Goal: Task Accomplishment & Management: Complete application form

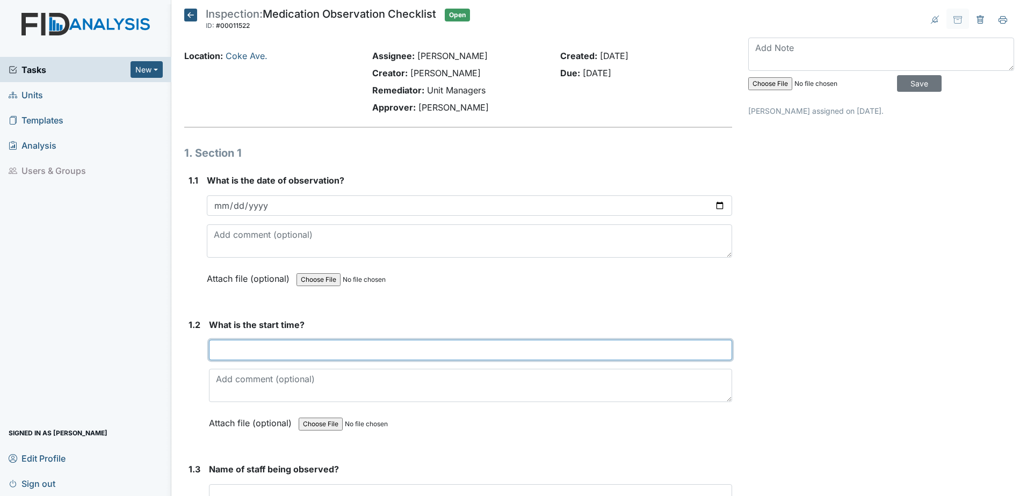
click at [285, 354] on input "text" at bounding box center [470, 350] width 523 height 20
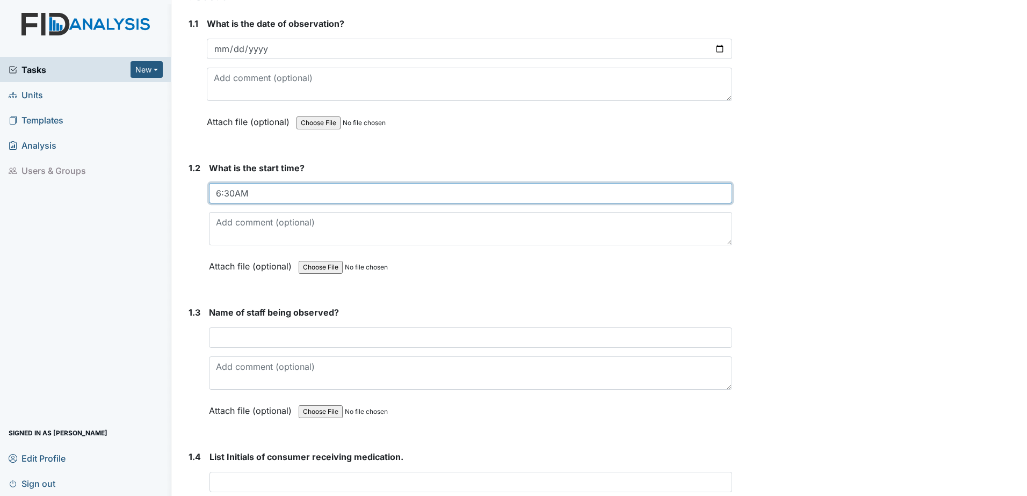
scroll to position [161, 0]
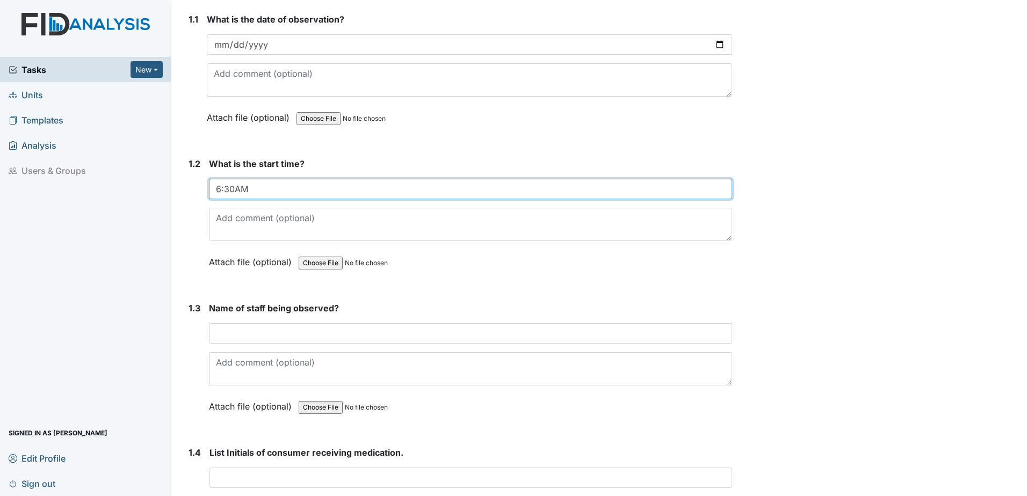
type input "6:30AM"
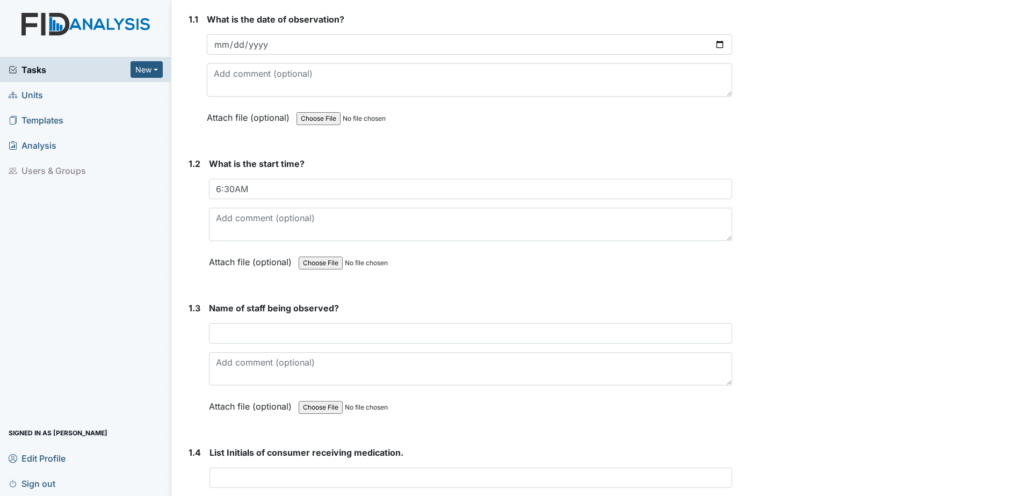
click at [355, 333] on input "text" at bounding box center [470, 333] width 523 height 20
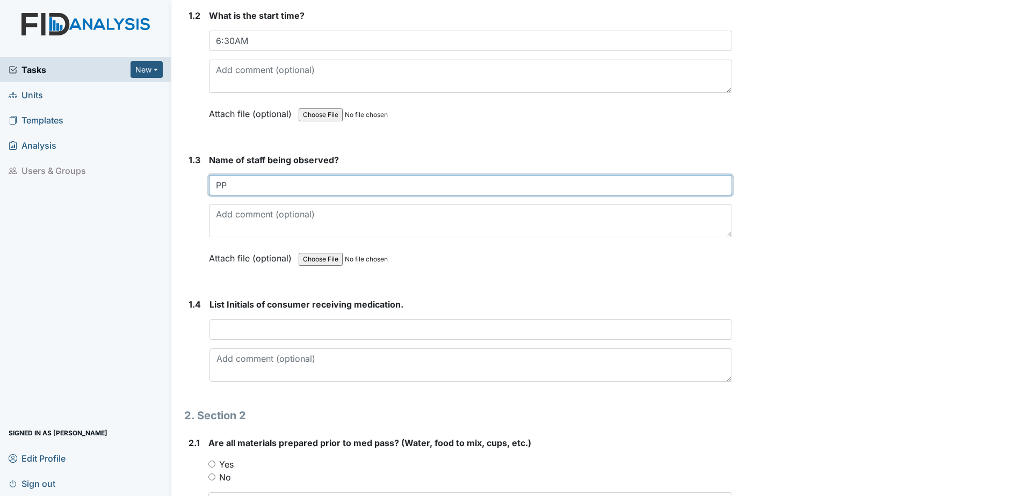
scroll to position [322, 0]
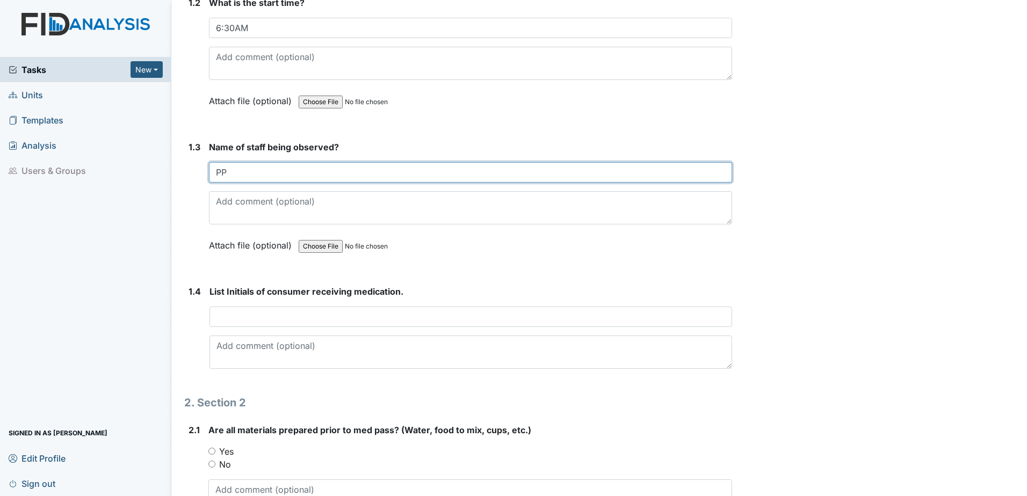
type input "PP"
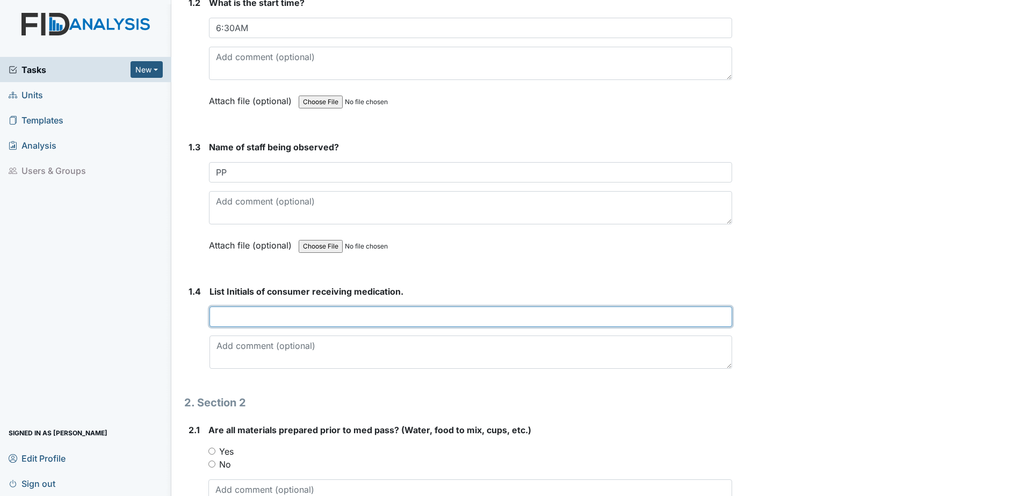
click at [365, 320] on input "text" at bounding box center [470, 317] width 522 height 20
type input "KC, KT, LM"
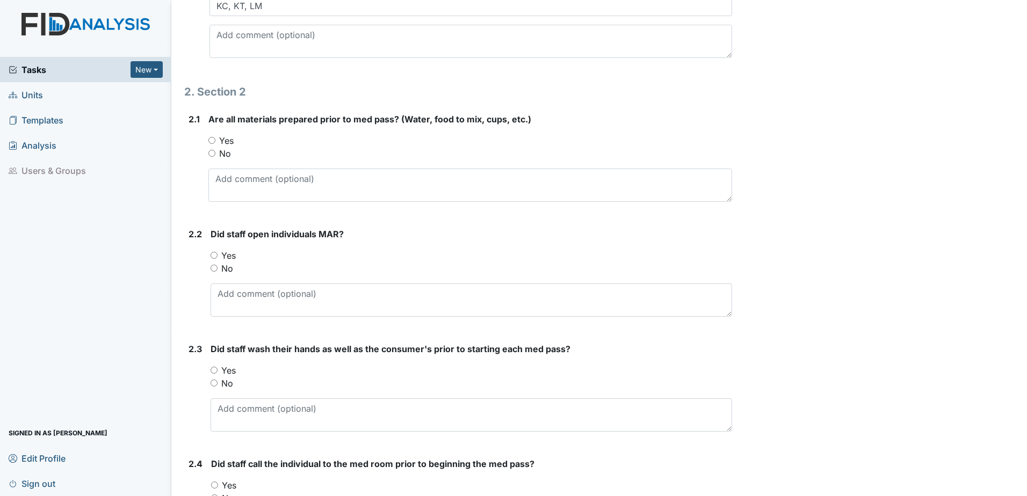
scroll to position [698, 0]
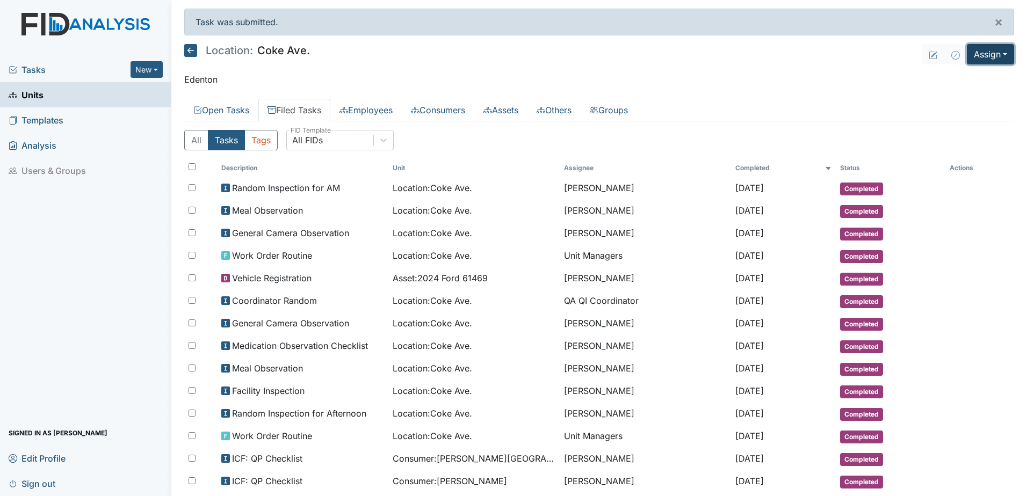
click at [983, 57] on button "Assign" at bounding box center [990, 54] width 47 height 20
click at [954, 96] on link "Assign Inspection" at bounding box center [964, 96] width 97 height 17
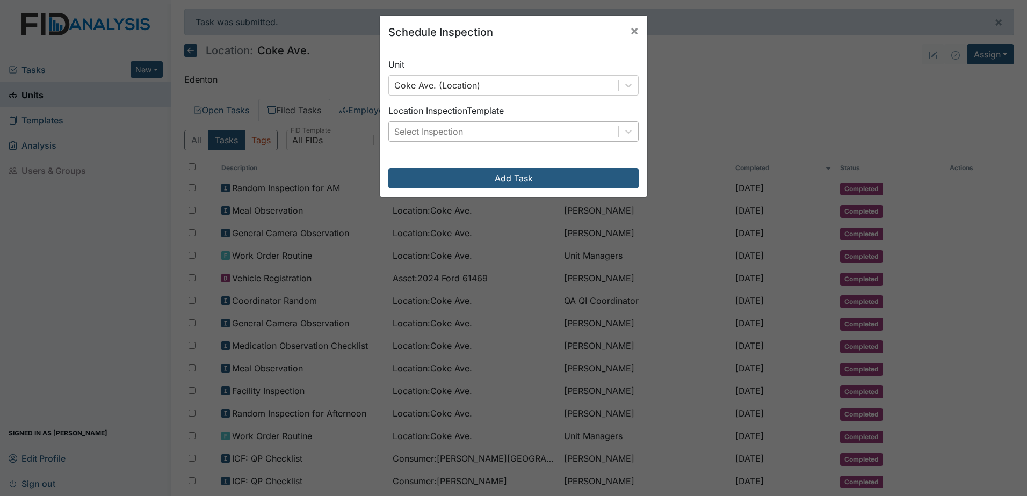
click at [544, 132] on div "Select Inspection" at bounding box center [503, 131] width 229 height 19
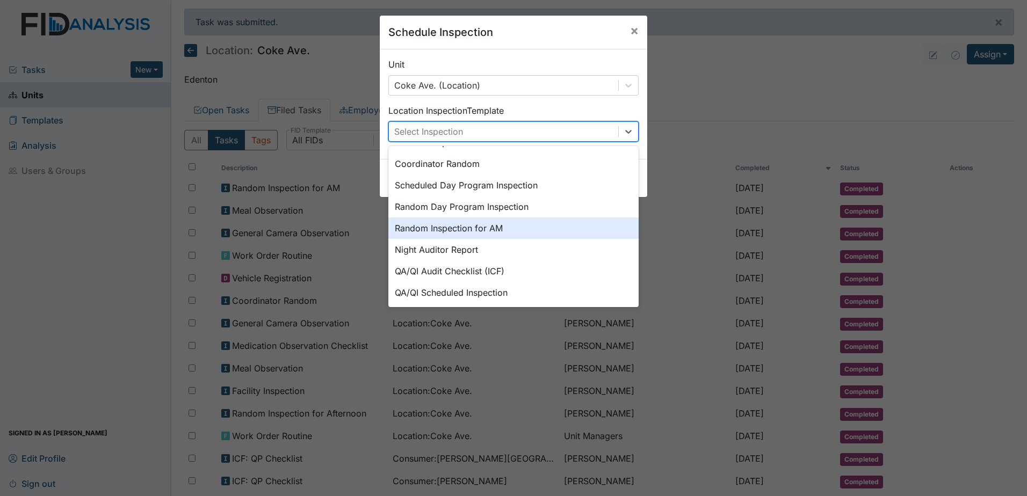
scroll to position [185, 0]
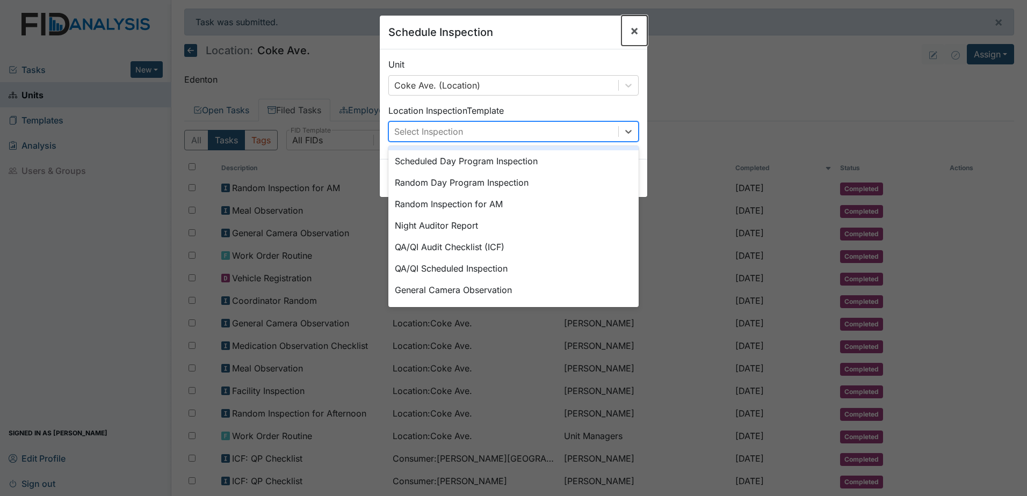
click at [630, 31] on span "×" at bounding box center [634, 31] width 9 height 16
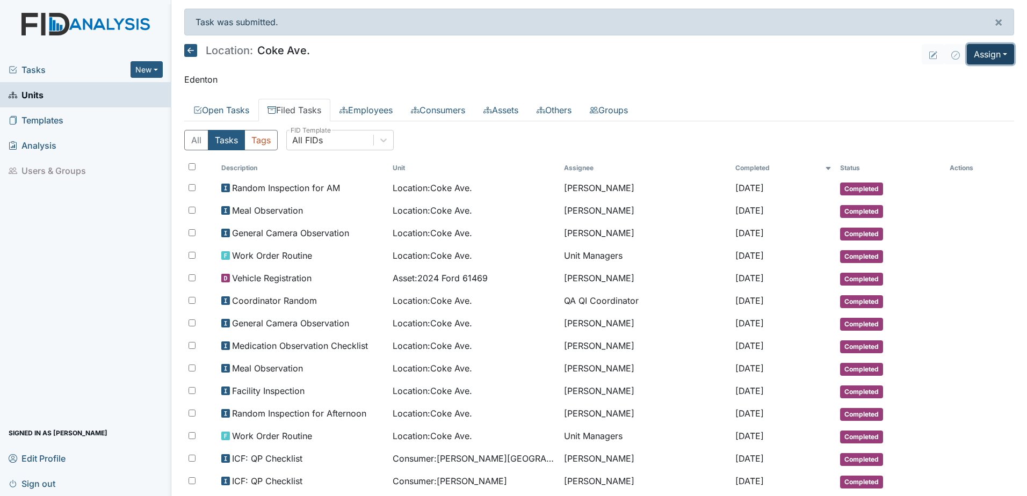
click at [976, 58] on button "Assign" at bounding box center [990, 54] width 47 height 20
click at [963, 79] on link "Assign Form" at bounding box center [964, 78] width 97 height 17
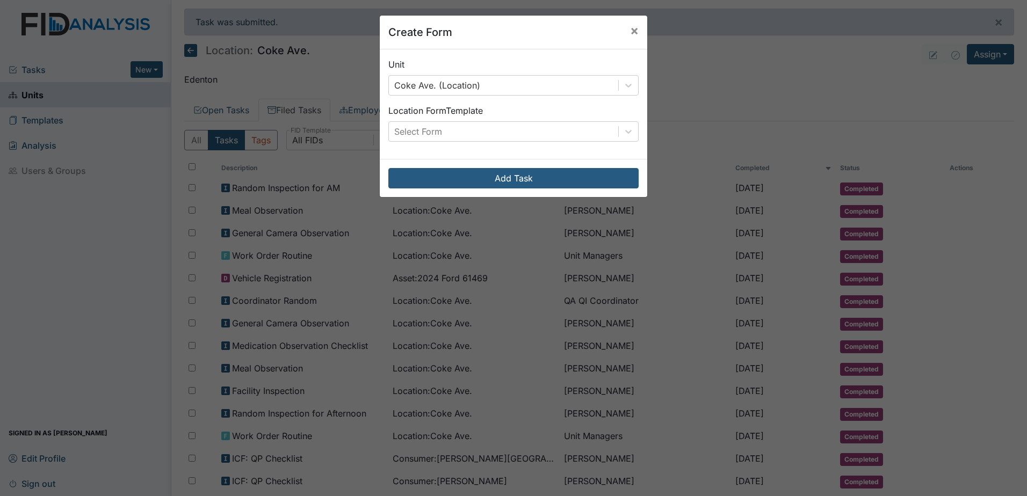
click at [518, 155] on div "Unit Coke Ave. (Location) Location Form Template Select Form" at bounding box center [513, 104] width 267 height 110
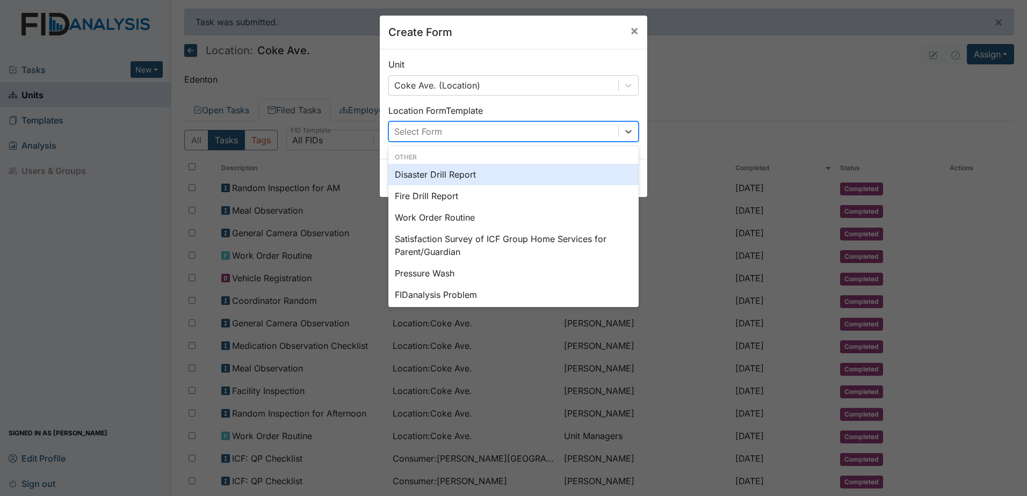
click at [518, 137] on div "Select Form" at bounding box center [503, 131] width 229 height 19
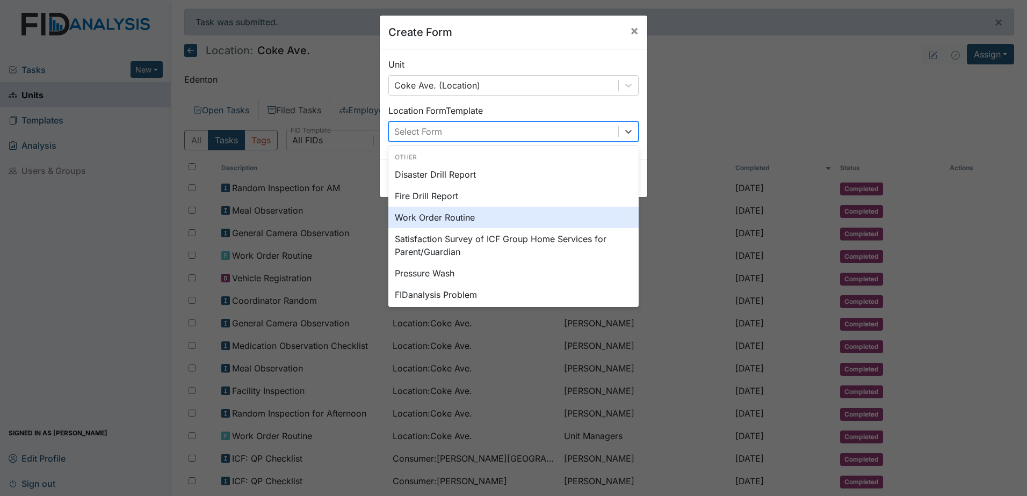
click at [489, 220] on div "Work Order Routine" at bounding box center [513, 217] width 250 height 21
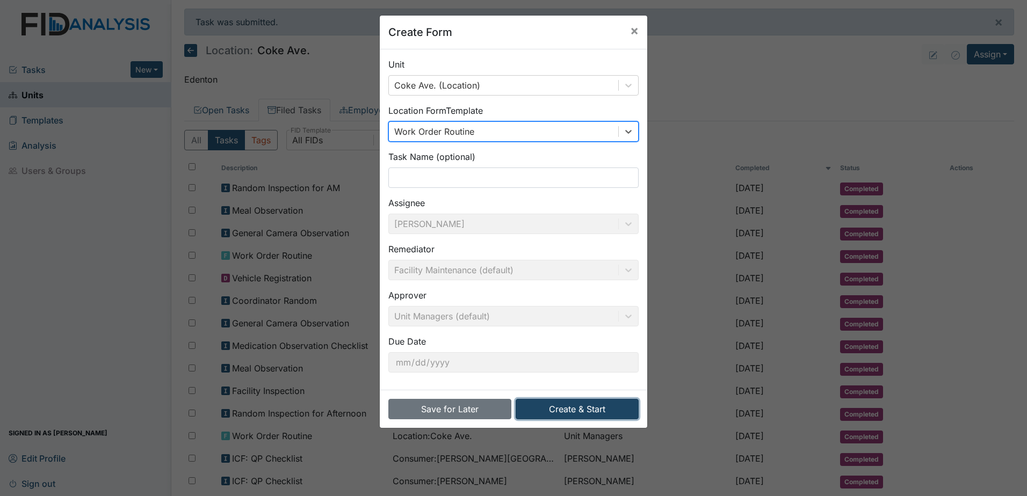
click at [585, 409] on button "Create & Start" at bounding box center [576, 409] width 123 height 20
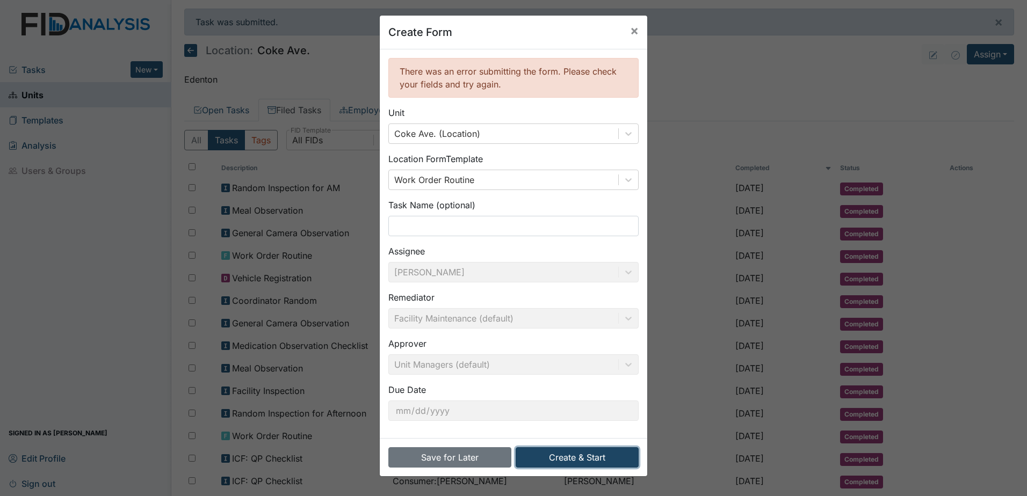
click at [584, 463] on button "Create & Start" at bounding box center [576, 457] width 123 height 20
click at [630, 26] on span "×" at bounding box center [634, 31] width 9 height 16
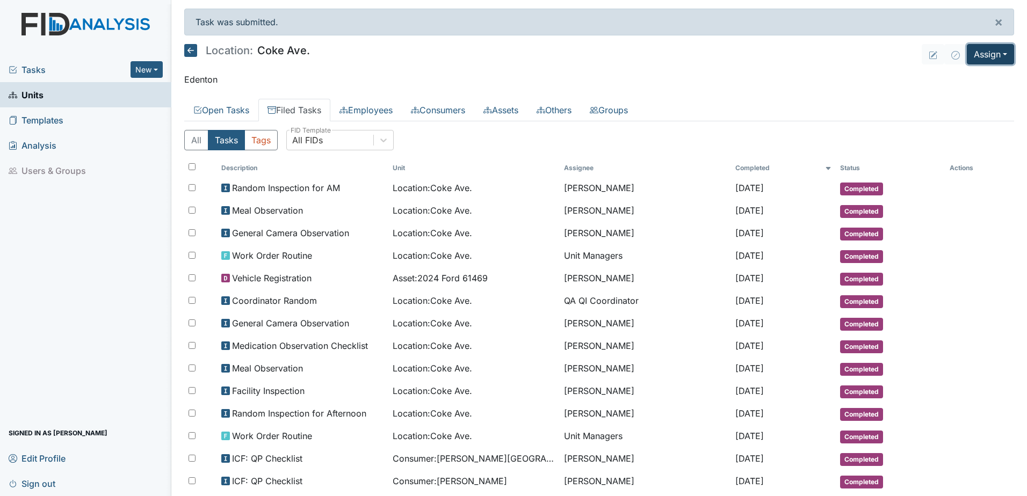
click at [985, 57] on button "Assign" at bounding box center [990, 54] width 47 height 20
click at [960, 79] on link "Assign Form" at bounding box center [964, 78] width 97 height 17
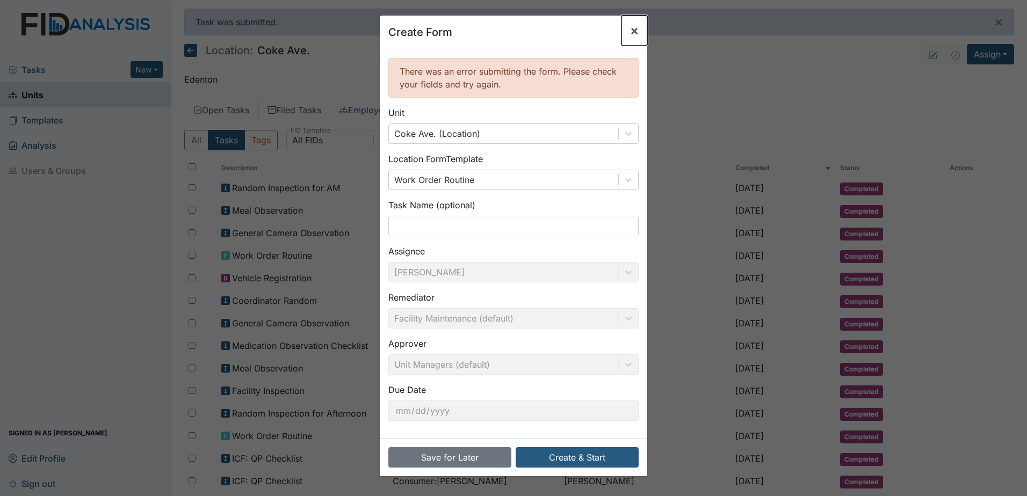
click at [630, 28] on span "×" at bounding box center [634, 31] width 9 height 16
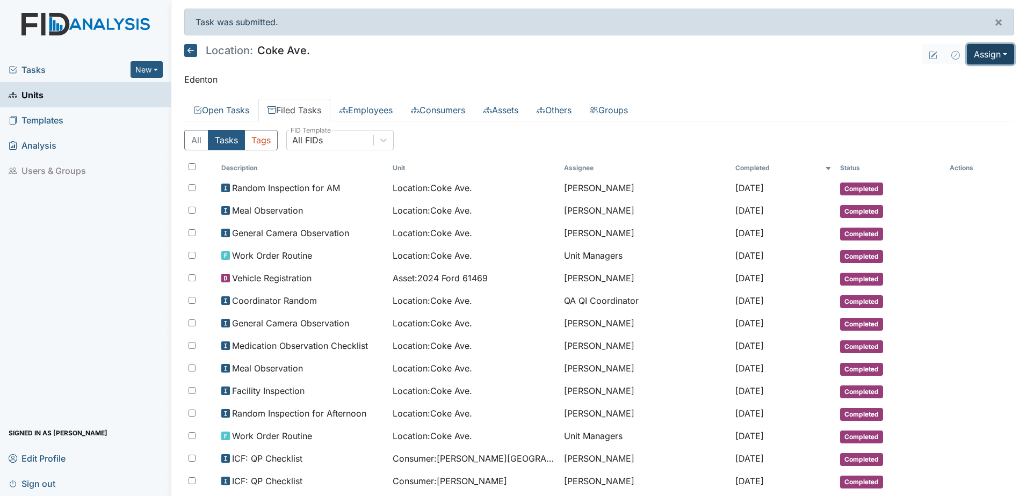
click at [982, 57] on button "Assign" at bounding box center [990, 54] width 47 height 20
click at [963, 78] on link "Assign Form" at bounding box center [964, 78] width 97 height 17
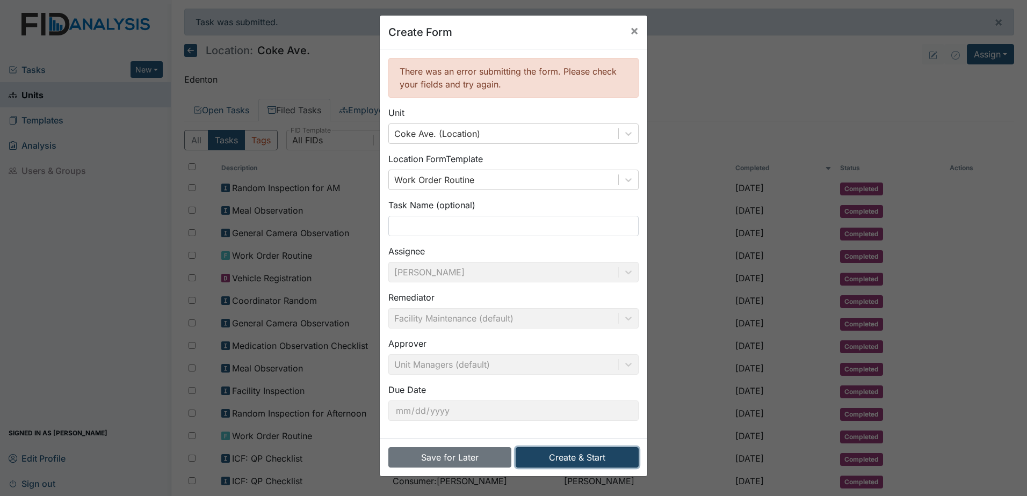
click at [557, 460] on button "Create & Start" at bounding box center [576, 457] width 123 height 20
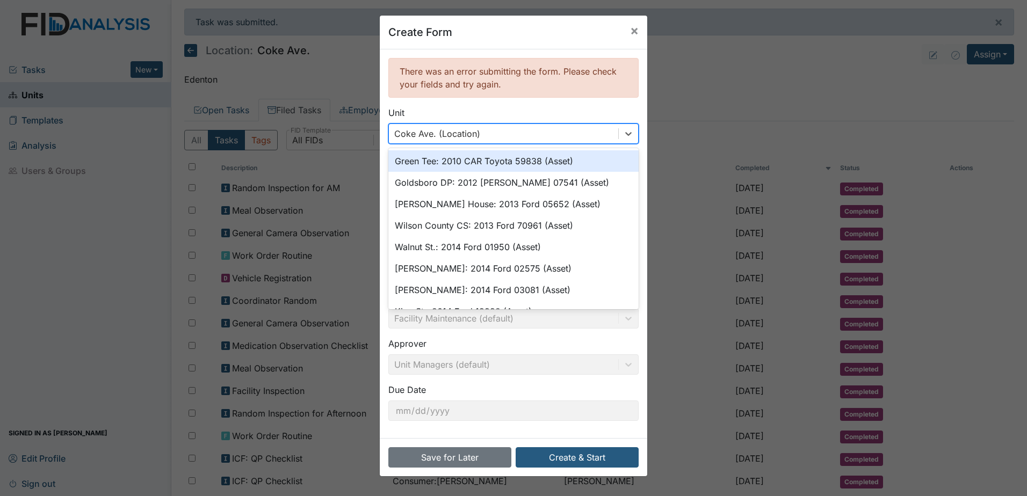
click at [496, 130] on div "Coke Ave. (Location)" at bounding box center [503, 133] width 229 height 19
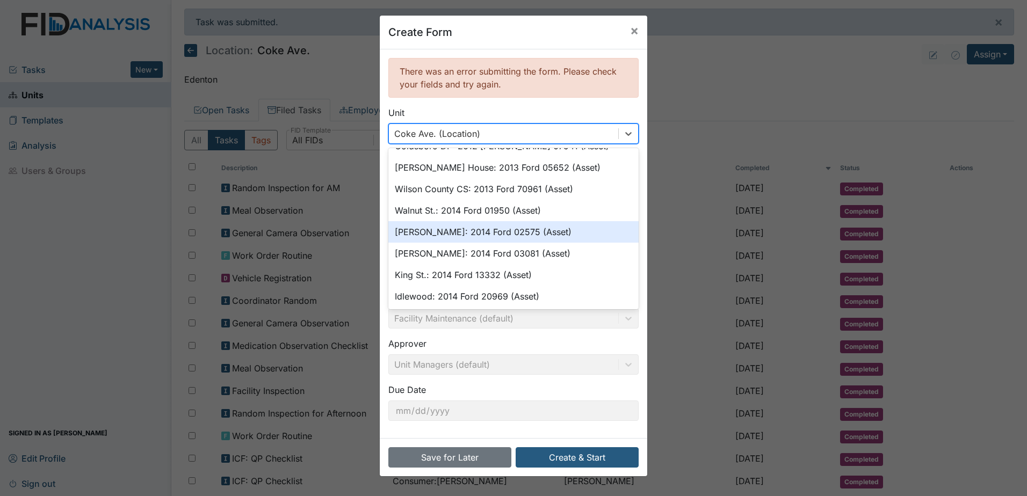
scroll to position [54, 0]
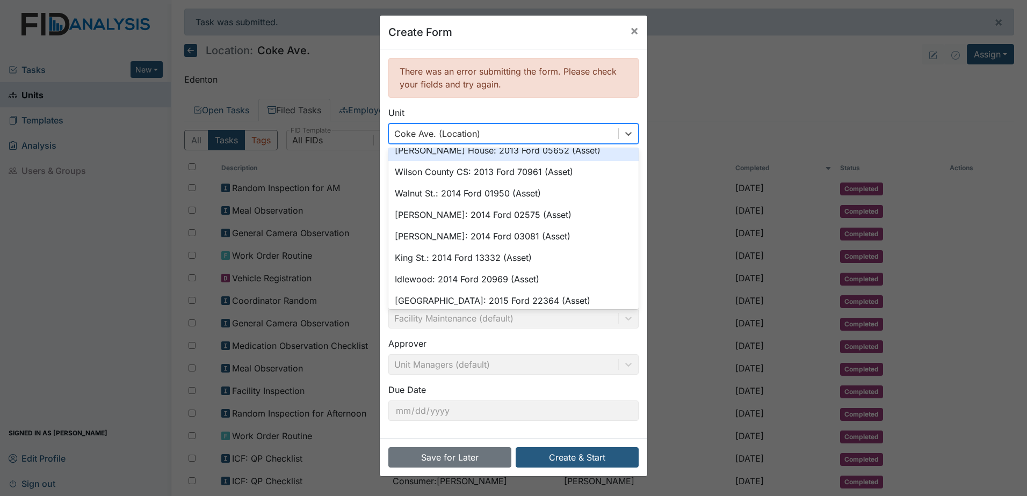
click at [728, 89] on div "Create Form × There was an error submitting the form. Please check your fields …" at bounding box center [513, 248] width 1027 height 496
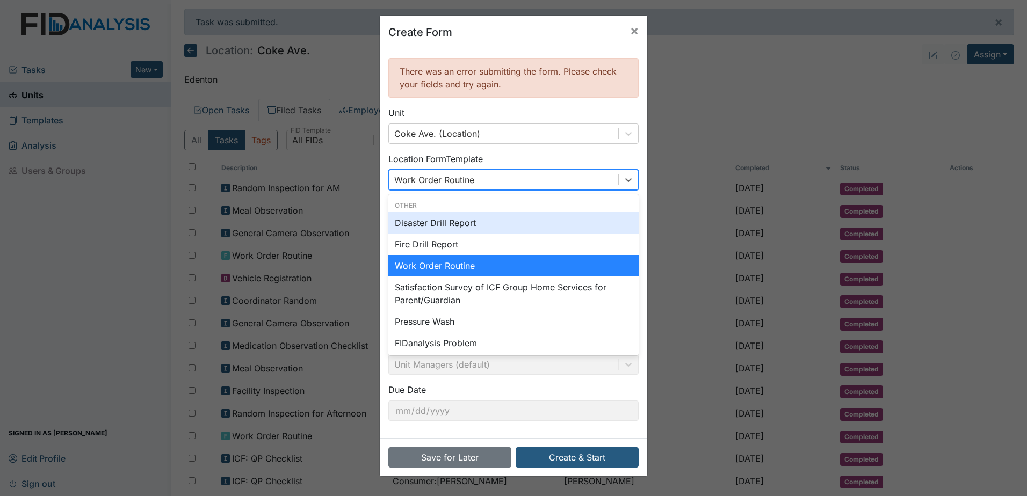
click at [546, 186] on div "Work Order Routine" at bounding box center [503, 179] width 229 height 19
click at [728, 78] on div "Create Form × There was an error submitting the form. Please check your fields …" at bounding box center [513, 248] width 1027 height 496
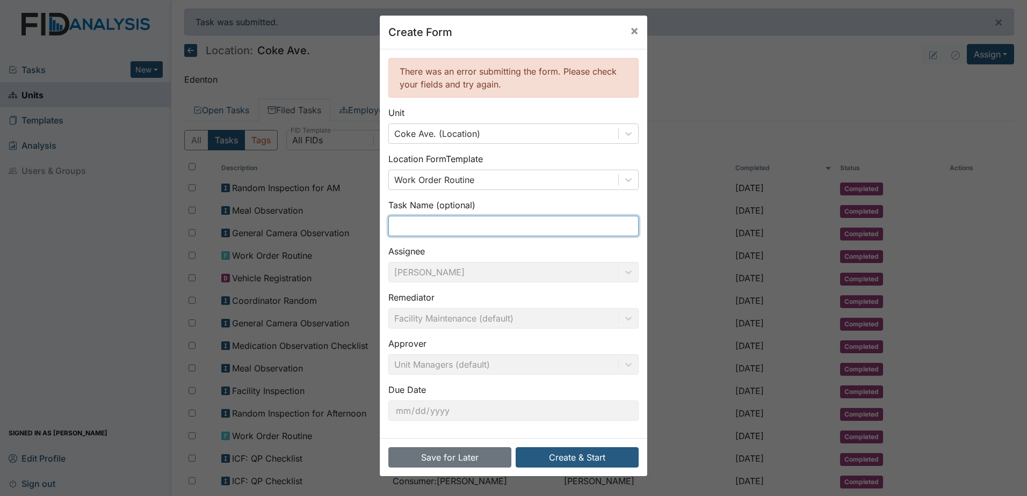
click at [523, 228] on input "text" at bounding box center [513, 226] width 250 height 20
click at [630, 34] on span "×" at bounding box center [634, 31] width 9 height 16
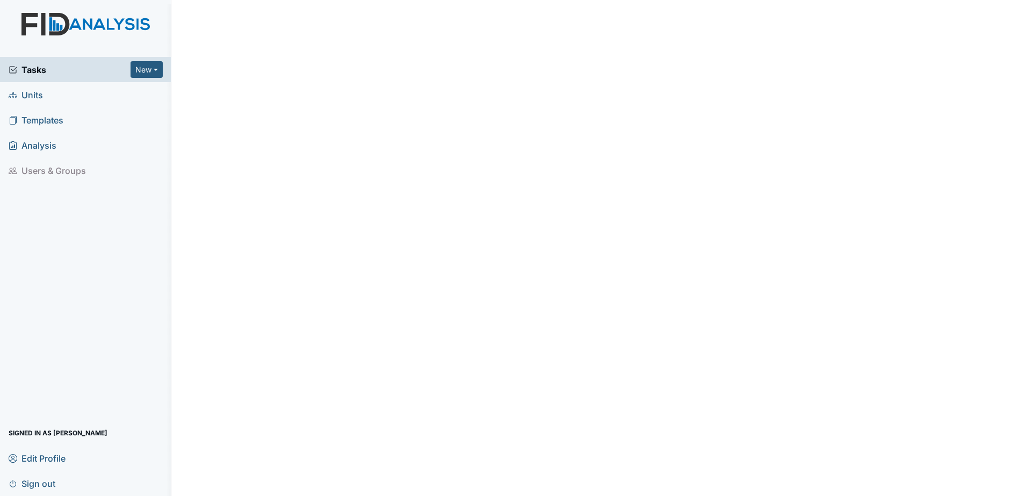
click at [43, 93] on link "Units" at bounding box center [85, 94] width 171 height 25
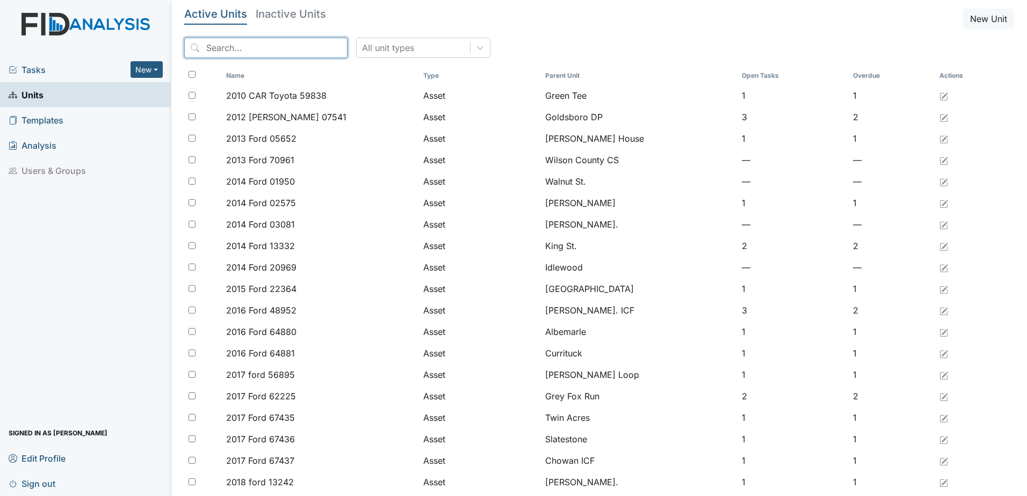
click at [236, 50] on input "search" at bounding box center [265, 48] width 163 height 20
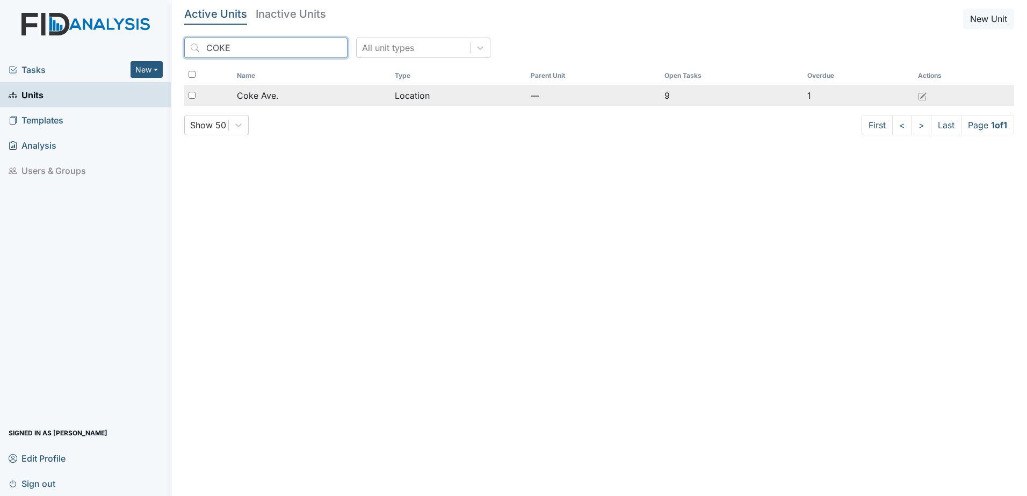
type input "COKE"
click at [273, 90] on span "Coke Ave." at bounding box center [258, 95] width 42 height 13
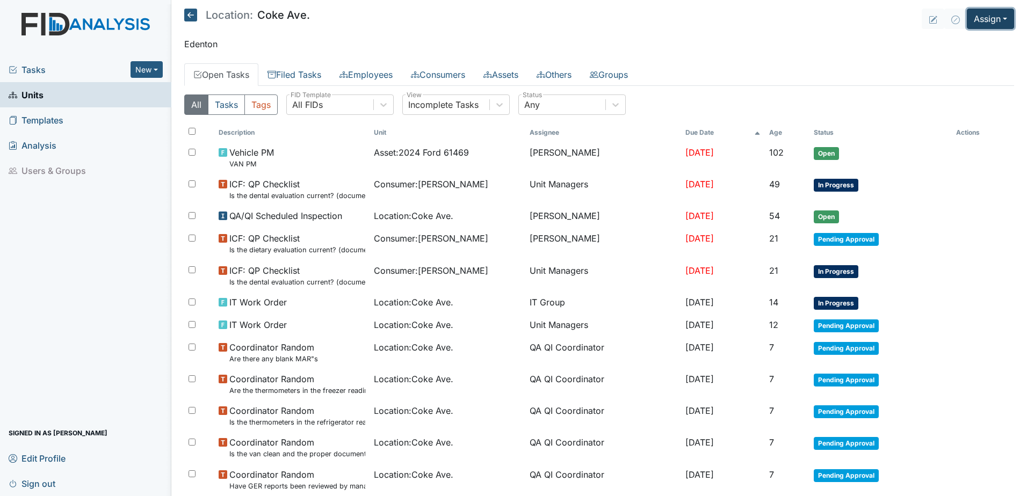
click at [993, 22] on button "Assign" at bounding box center [990, 19] width 47 height 20
click at [964, 54] on link "Assign Inspection" at bounding box center [964, 60] width 97 height 17
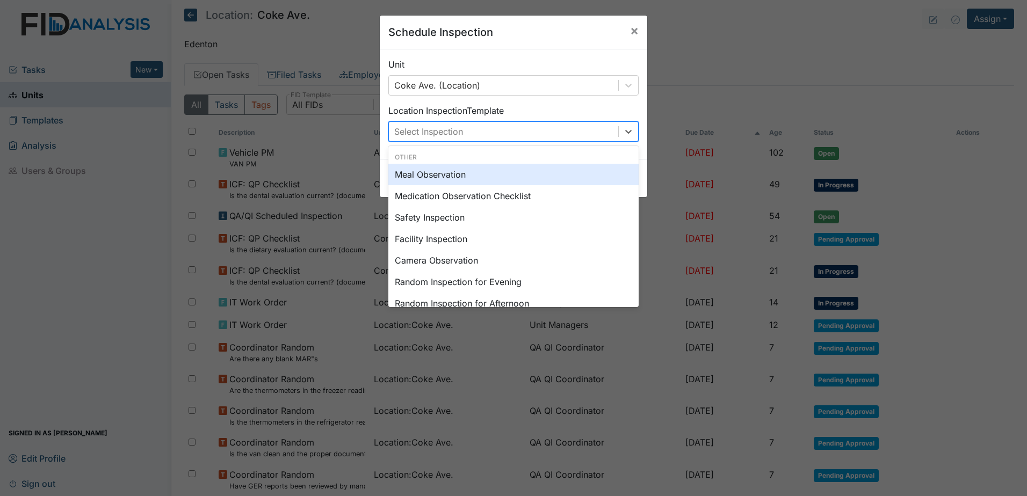
click at [560, 140] on div "Select Inspection" at bounding box center [503, 131] width 229 height 19
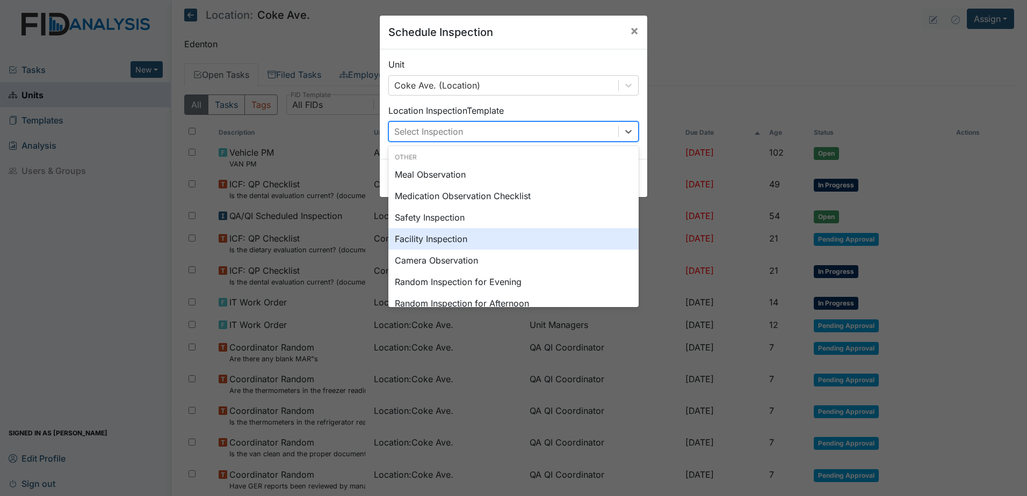
scroll to position [185, 0]
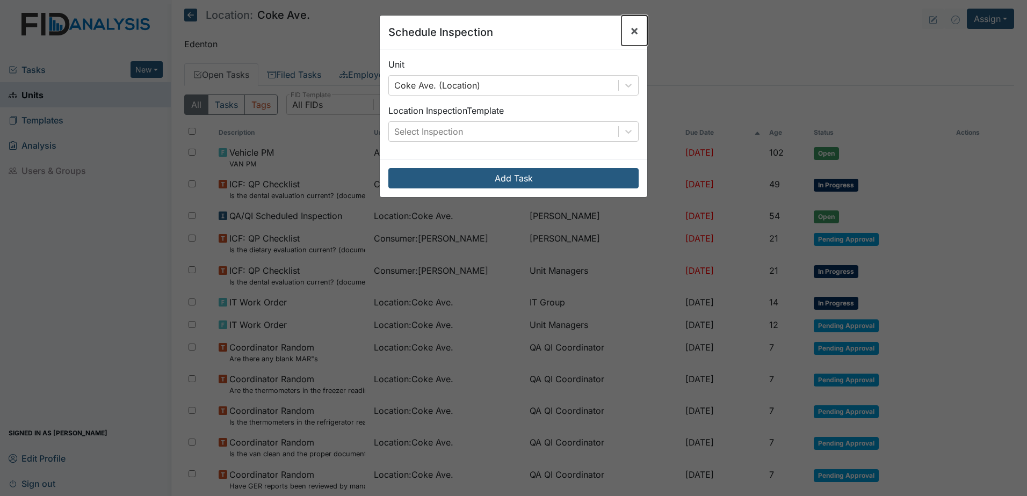
click at [635, 30] on button "×" at bounding box center [634, 31] width 26 height 30
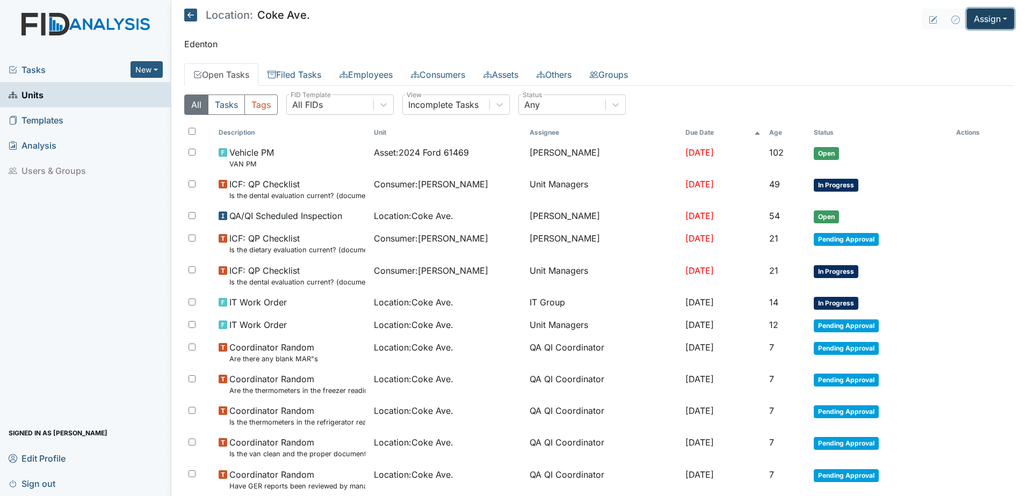
click at [996, 18] on button "Assign" at bounding box center [990, 19] width 47 height 20
click at [966, 74] on link "Assign Document" at bounding box center [964, 77] width 97 height 17
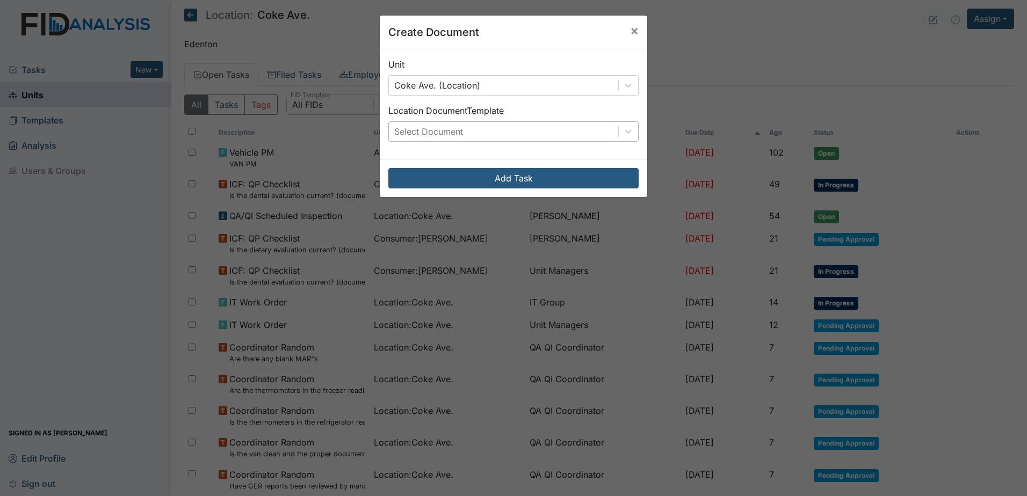
click at [551, 135] on div "Select Document" at bounding box center [503, 131] width 229 height 19
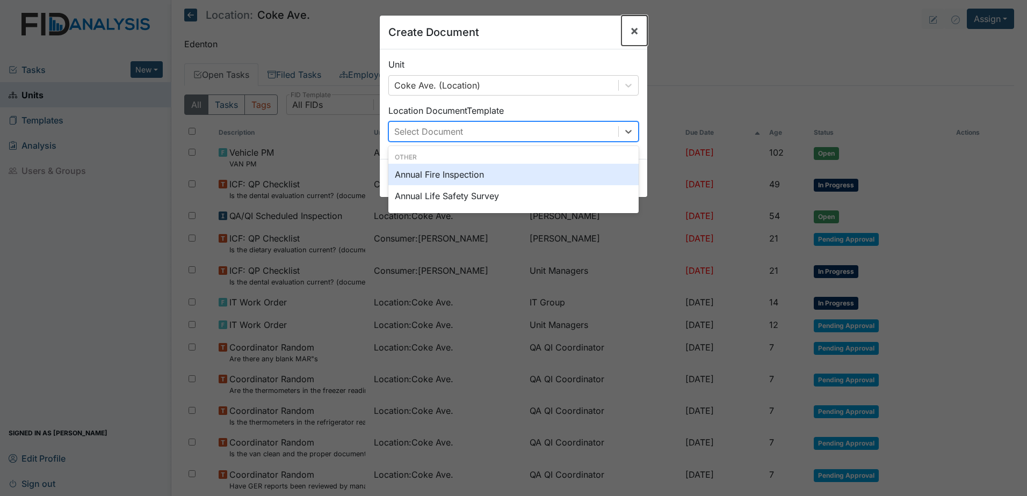
click at [630, 29] on span "×" at bounding box center [634, 31] width 9 height 16
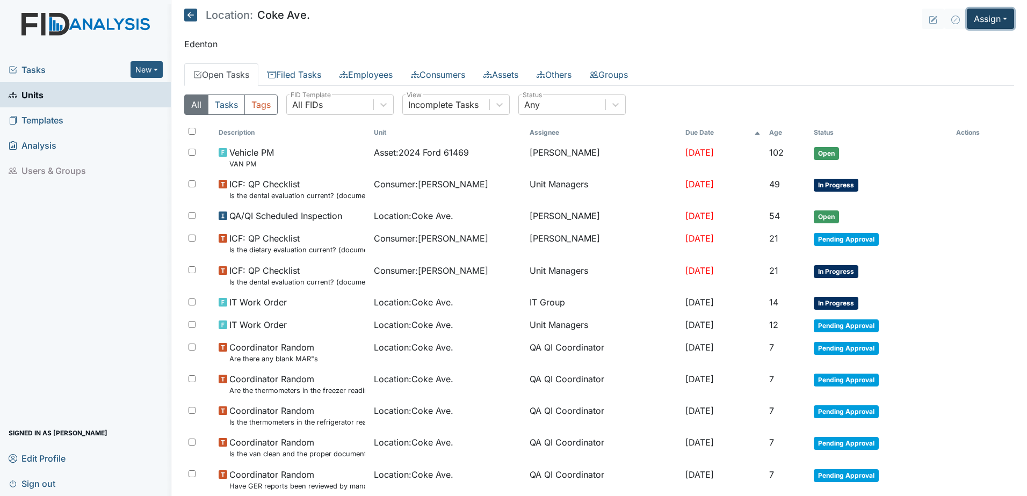
click at [986, 21] on button "Assign" at bounding box center [990, 19] width 47 height 20
click at [964, 43] on link "Assign Form" at bounding box center [964, 43] width 97 height 17
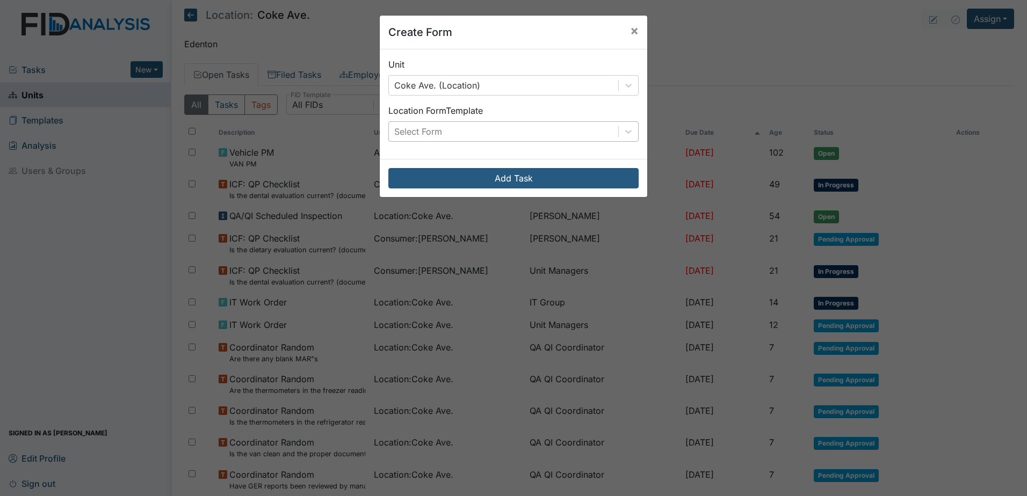
click at [497, 130] on div "Select Form" at bounding box center [503, 131] width 229 height 19
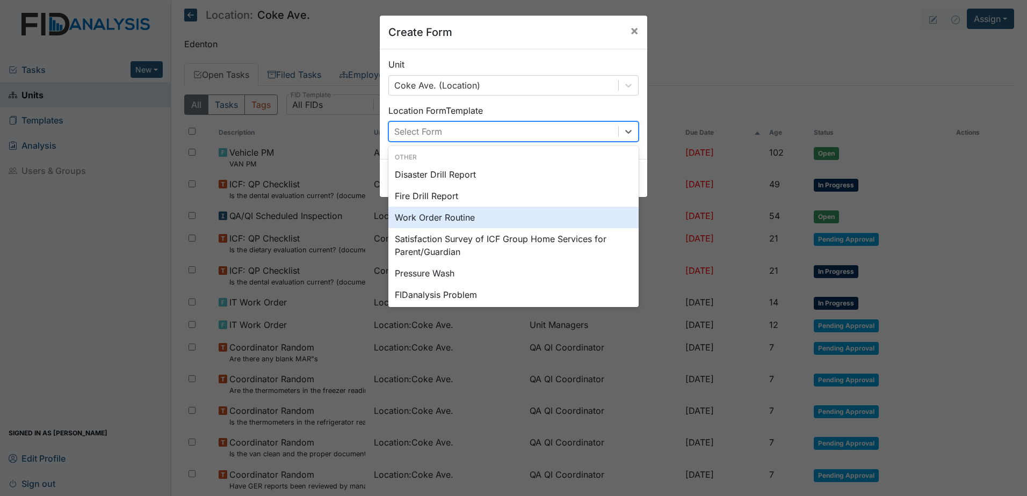
click at [475, 214] on div "Work Order Routine" at bounding box center [513, 217] width 250 height 21
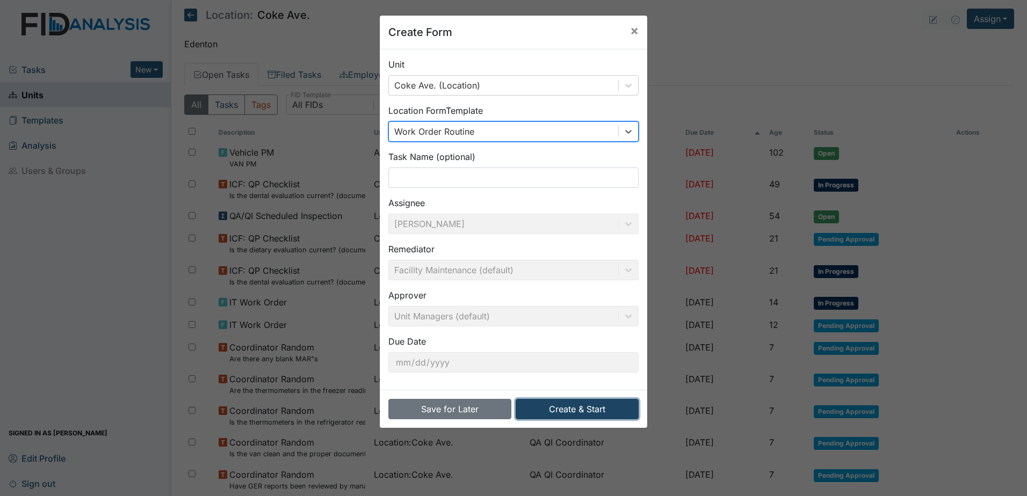
click at [604, 408] on button "Create & Start" at bounding box center [576, 409] width 123 height 20
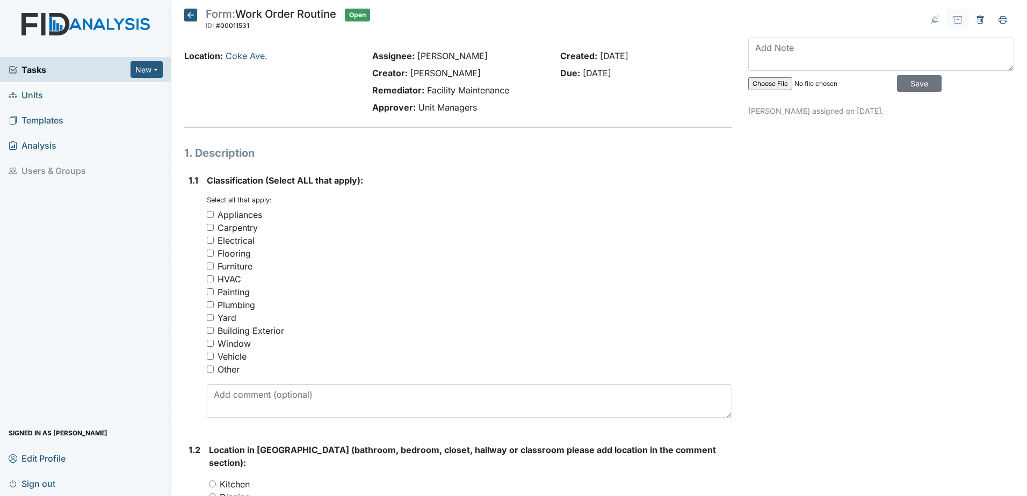
click at [237, 291] on div "Painting" at bounding box center [233, 292] width 32 height 13
click at [214, 291] on input "Painting" at bounding box center [210, 291] width 7 height 7
checkbox input "true"
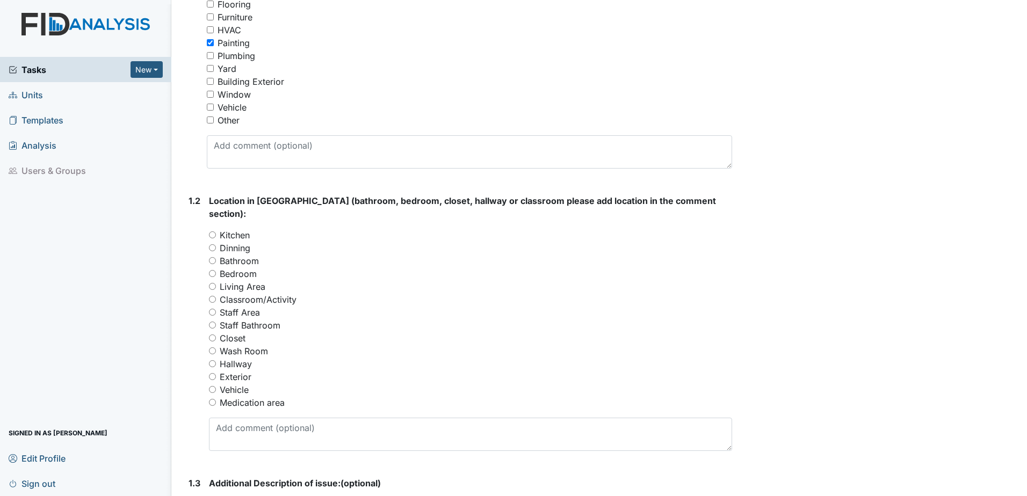
scroll to position [268, 0]
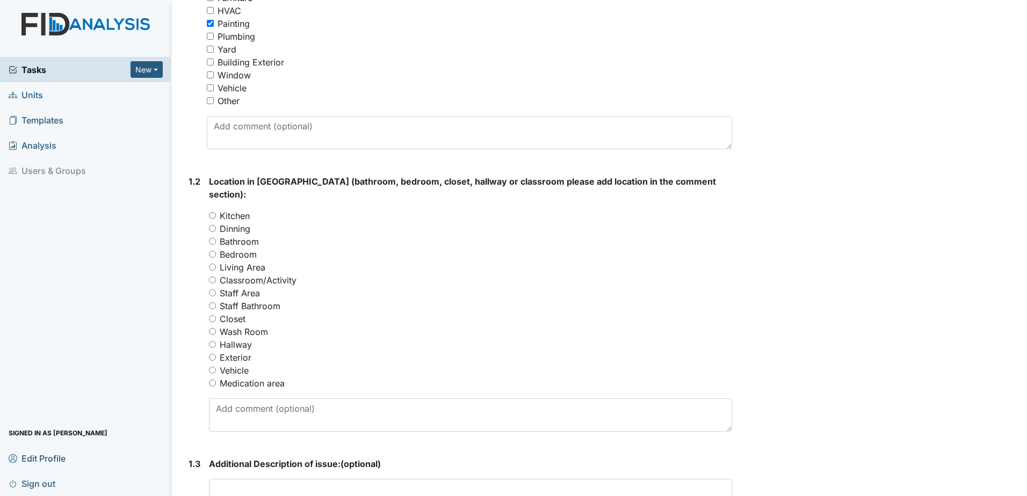
click at [214, 251] on input "Bedroom" at bounding box center [212, 254] width 7 height 7
radio input "true"
click at [234, 351] on label "Exterior" at bounding box center [236, 357] width 32 height 13
click at [216, 354] on input "Exterior" at bounding box center [212, 357] width 7 height 7
radio input "true"
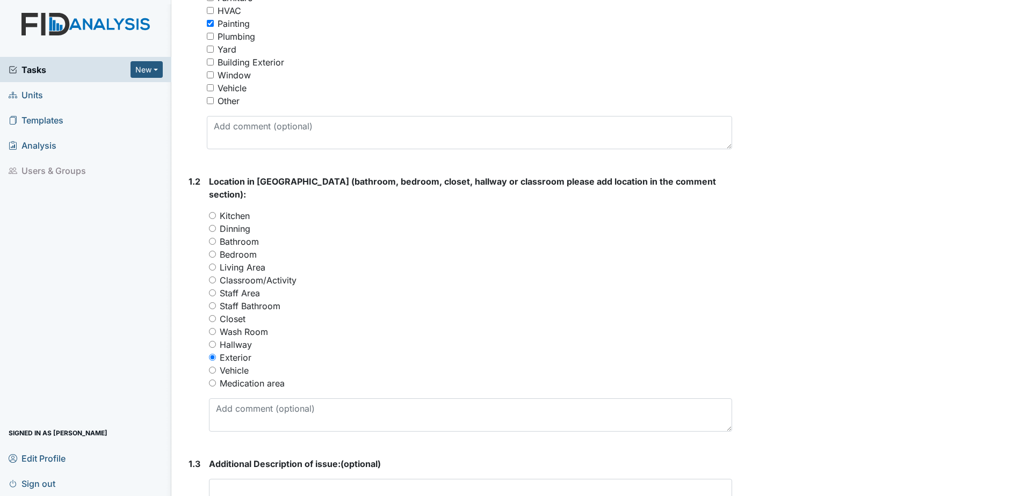
click at [220, 248] on label "Bedroom" at bounding box center [238, 254] width 37 height 13
click at [216, 251] on input "Bedroom" at bounding box center [212, 254] width 7 height 7
radio input "true"
click at [285, 398] on textarea at bounding box center [470, 414] width 523 height 33
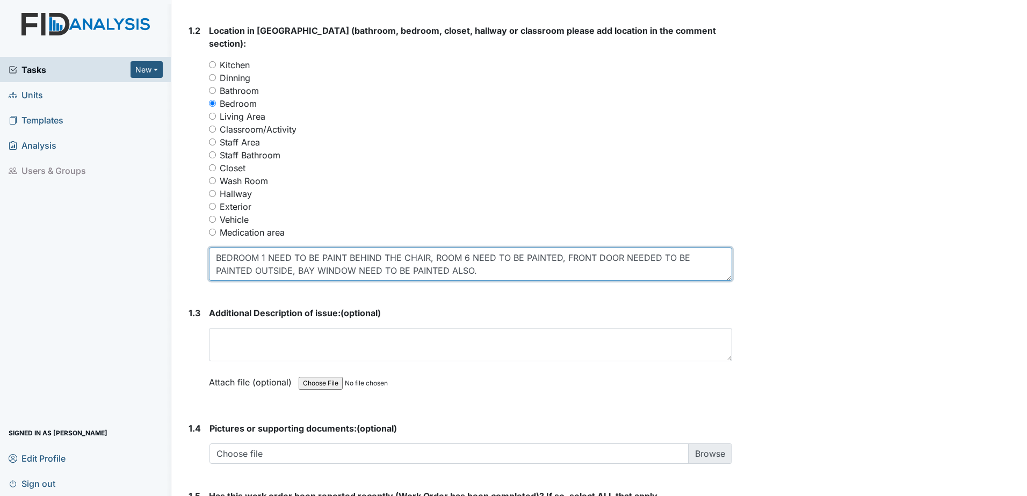
scroll to position [430, 0]
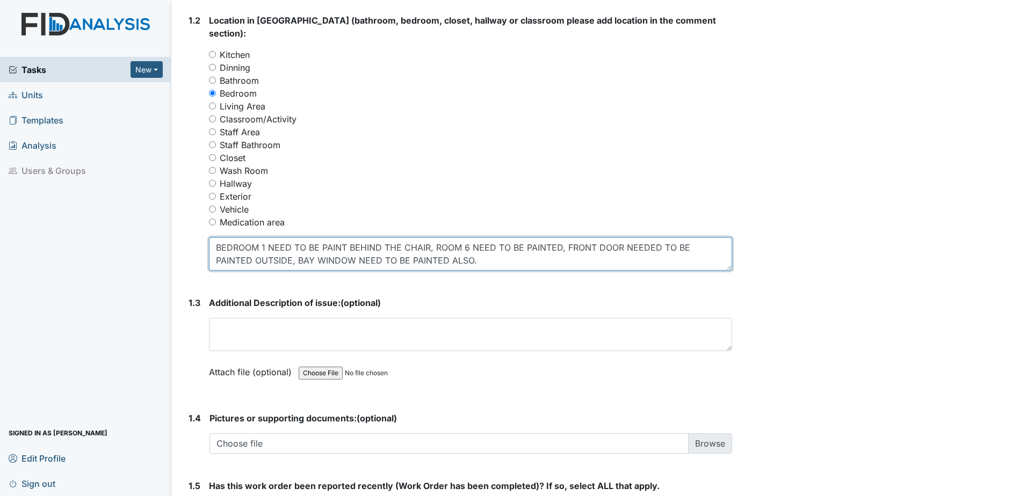
drag, startPoint x: 213, startPoint y: 230, endPoint x: 534, endPoint y: 251, distance: 322.3
click at [534, 251] on textarea "BEDROOM 1 NEED TO BE PAINT BEHIND THE CHAIR, ROOM 6 NEED TO BE PAINTED, FRONT D…" at bounding box center [470, 253] width 523 height 33
type textarea "BEDROOM 1 NEED TO BE PAINT BEHIND THE CHAIR, ROOM 6 NEED TO BE PAINTED, FRONT D…"
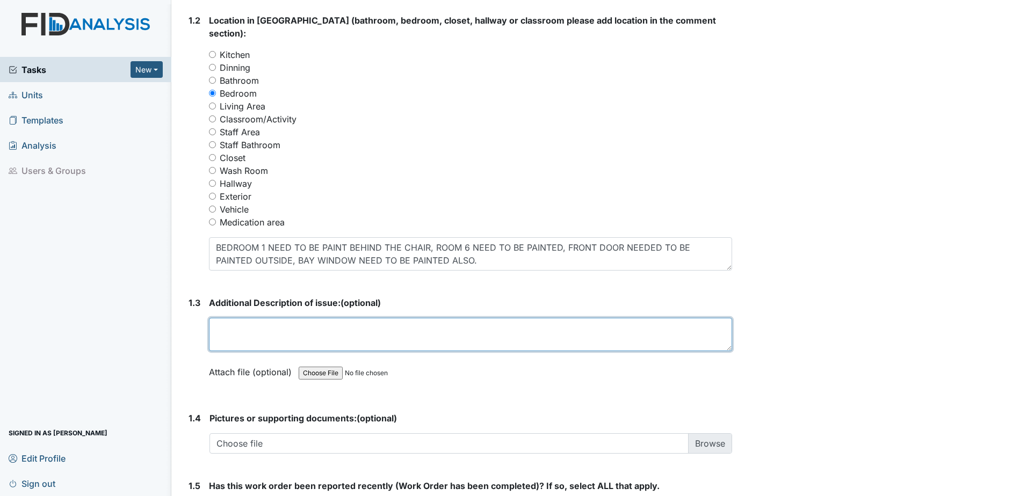
paste textarea "BEDROOM 1 NEED TO BE PAINT BEHIND THE CHAIR, ROOM 6 NEED TO BE PAINTED, FRONT D…"
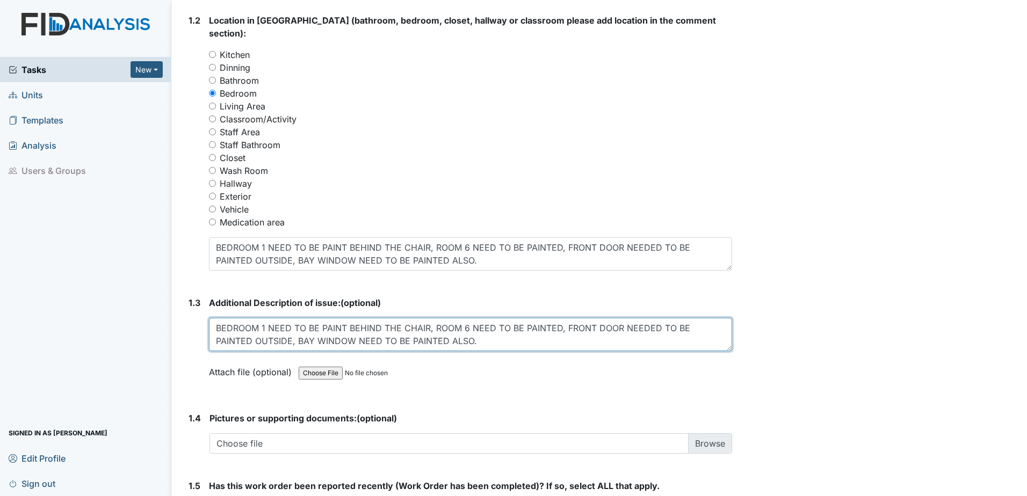
type textarea "BEDROOM 1 NEED TO BE PAINT BEHIND THE CHAIR, ROOM 6 NEED TO BE PAINTED, FRONT D…"
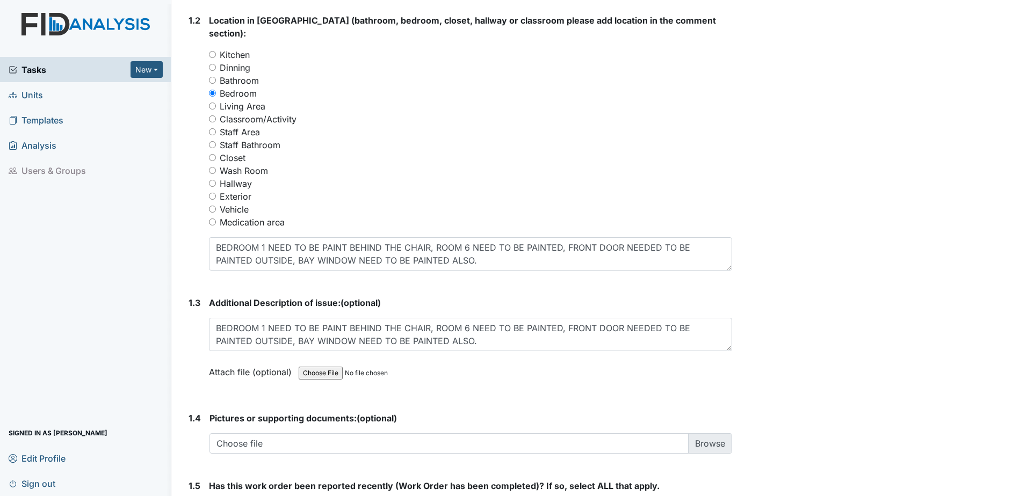
click at [851, 293] on div "Archive Task × Are you sure you want to archive this task? It will appear as in…" at bounding box center [881, 135] width 282 height 1113
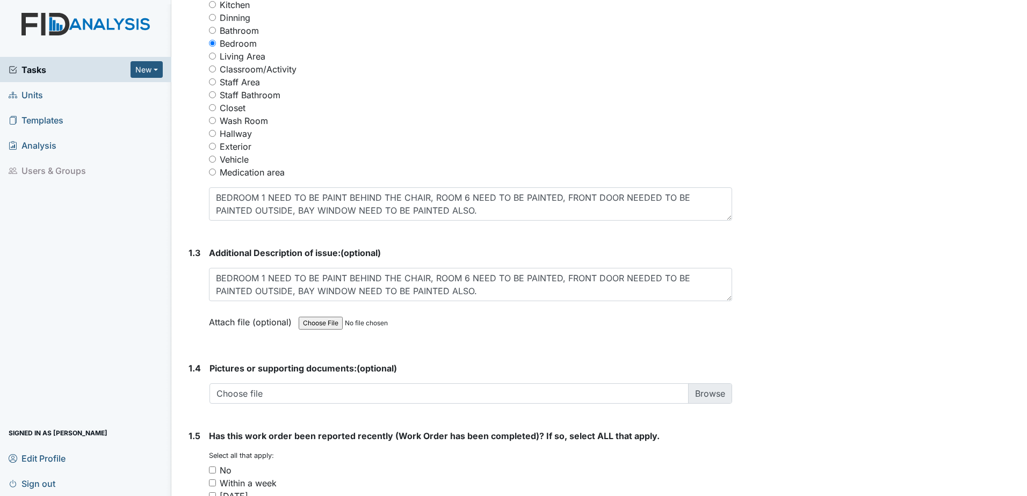
scroll to position [591, 0]
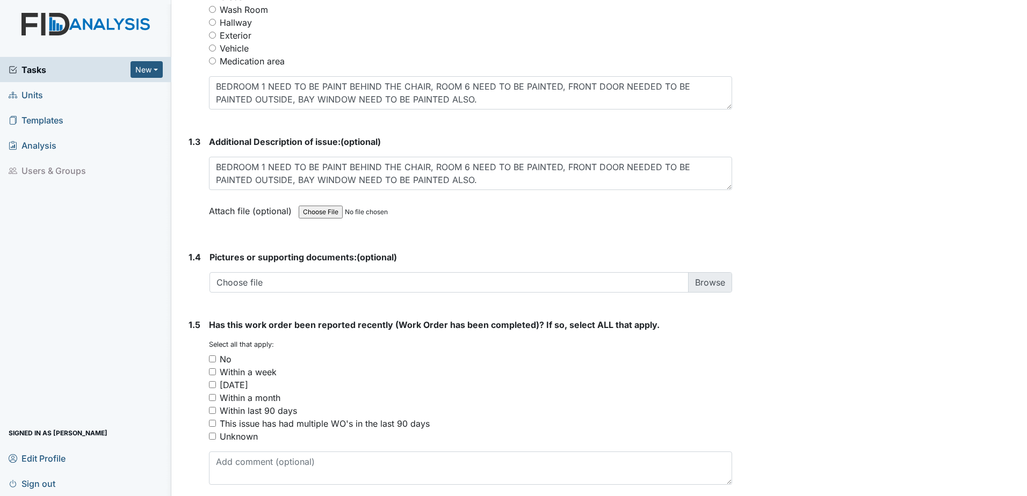
click at [214, 355] on input "No" at bounding box center [212, 358] width 7 height 7
checkbox input "true"
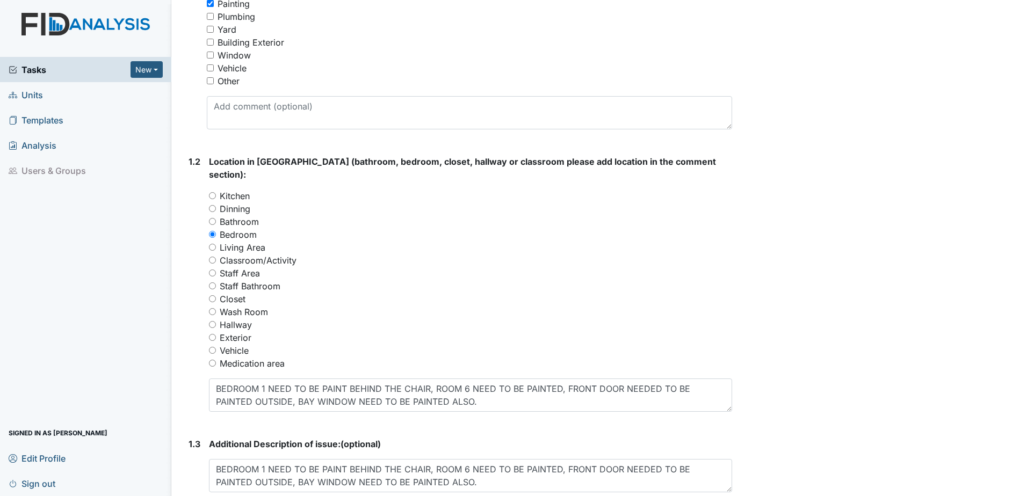
scroll to position [353, 0]
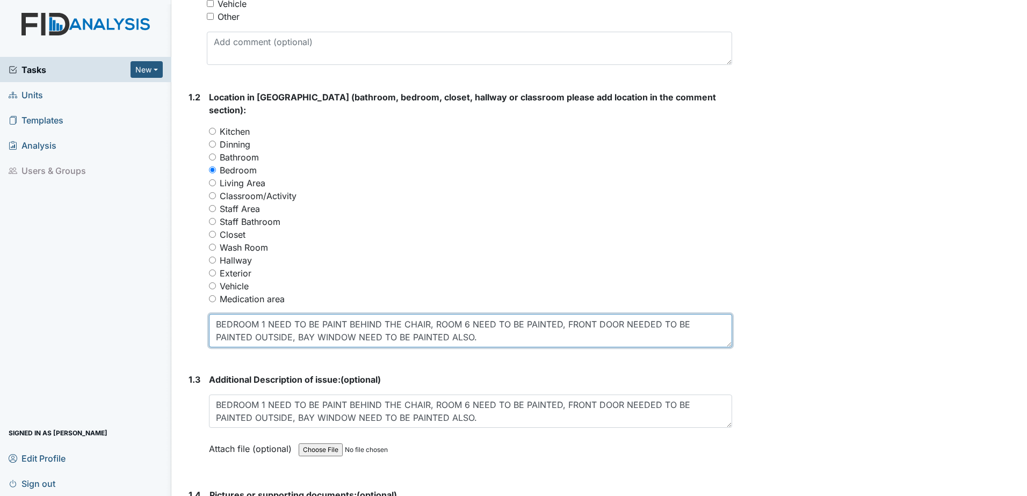
drag, startPoint x: 218, startPoint y: 311, endPoint x: 580, endPoint y: 318, distance: 362.0
click at [580, 318] on textarea "BEDROOM 1 NEED TO BE PAINT BEHIND THE CHAIR, ROOM 6 NEED TO BE PAINTED, FRONT D…" at bounding box center [470, 330] width 523 height 33
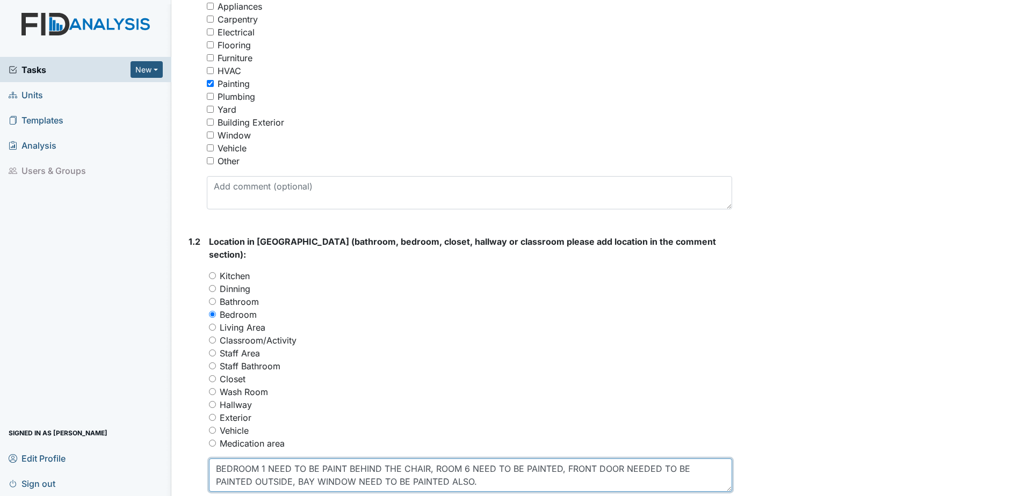
scroll to position [192, 0]
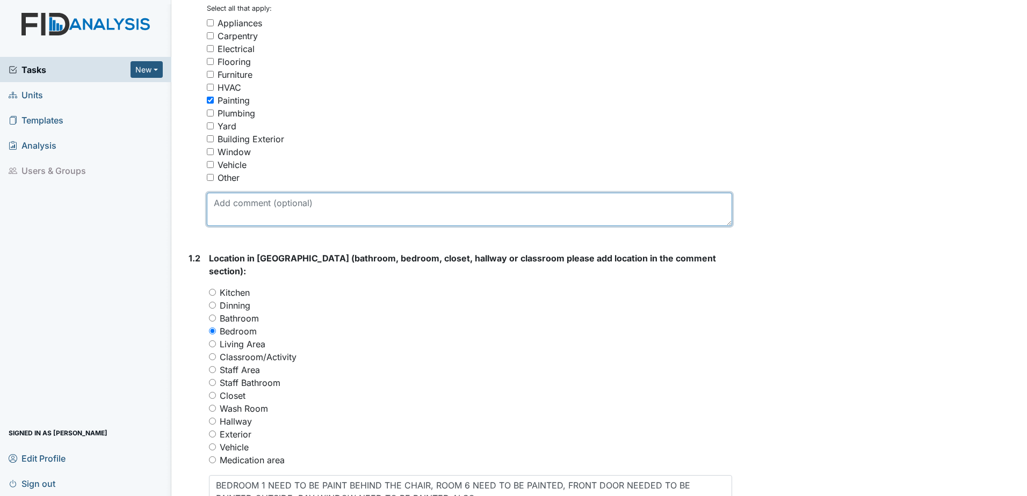
paste textarea "BEDROOM 1 NEED TO BE PAINT BEHIND THE CHAIR, ROOM 6 NEED TO BE PAINTED, FRONT D…"
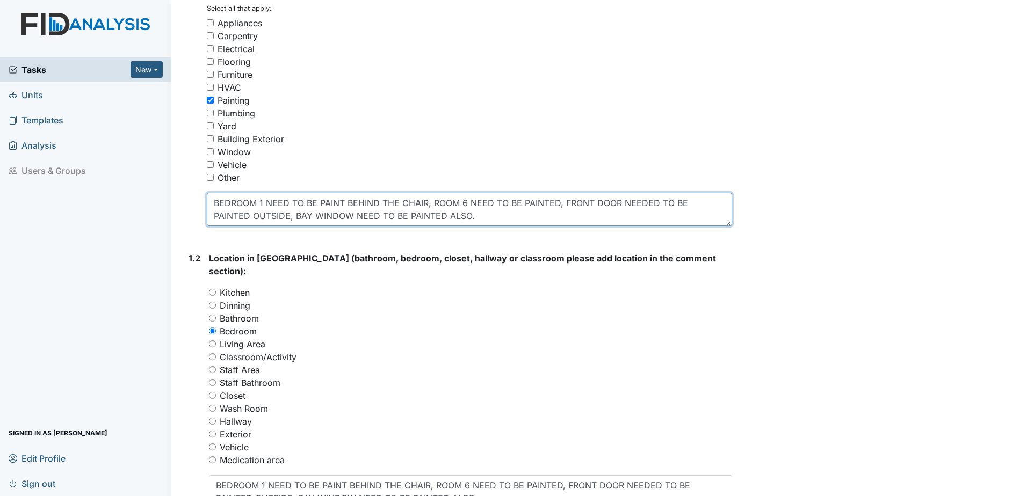
type textarea "BEDROOM 1 NEED TO BE PAINT BEHIND THE CHAIR, ROOM 6 NEED TO BE PAINTED, FRONT D…"
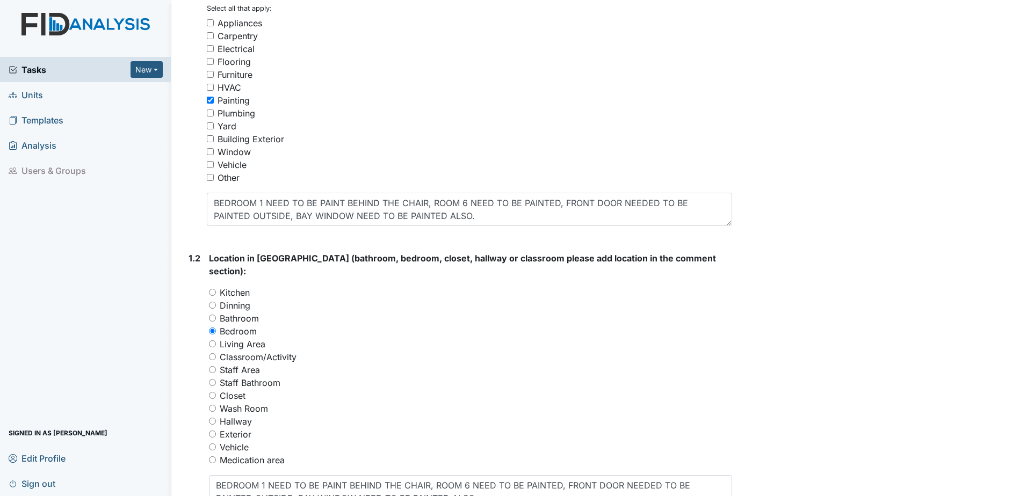
click at [776, 337] on div "Archive Task × Are you sure you want to archive this task? It will appear as in…" at bounding box center [881, 373] width 282 height 1113
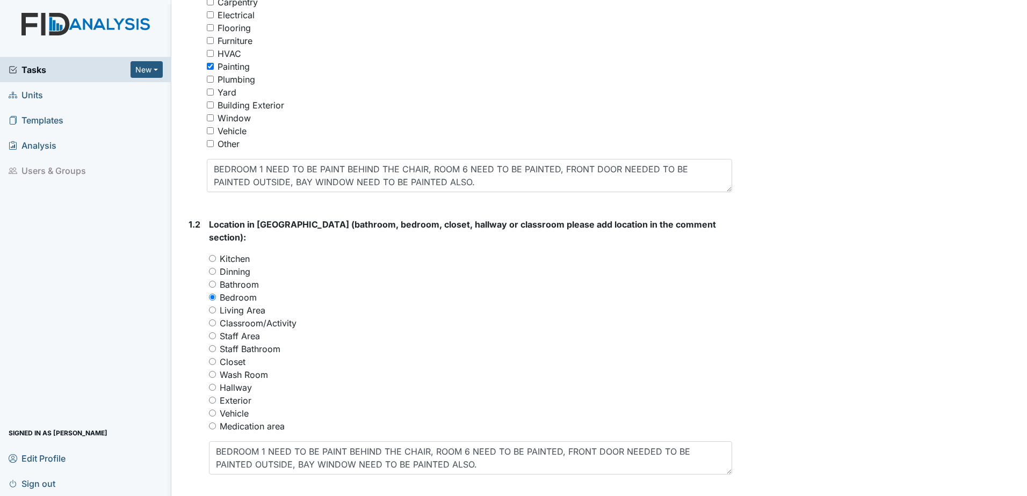
scroll to position [299, 0]
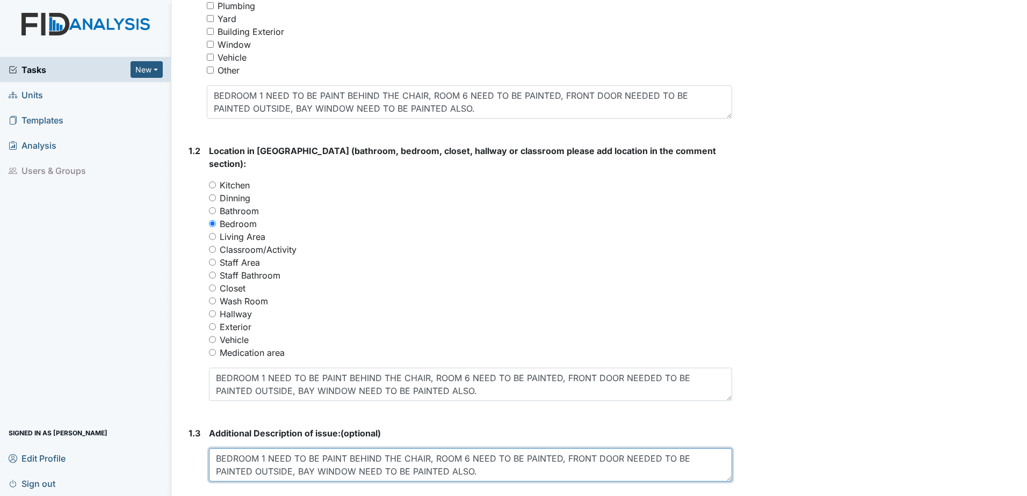
click at [488, 461] on textarea "BEDROOM 1 NEED TO BE PAINT BEHIND THE CHAIR, ROOM 6 NEED TO BE PAINTED, FRONT D…" at bounding box center [470, 464] width 523 height 33
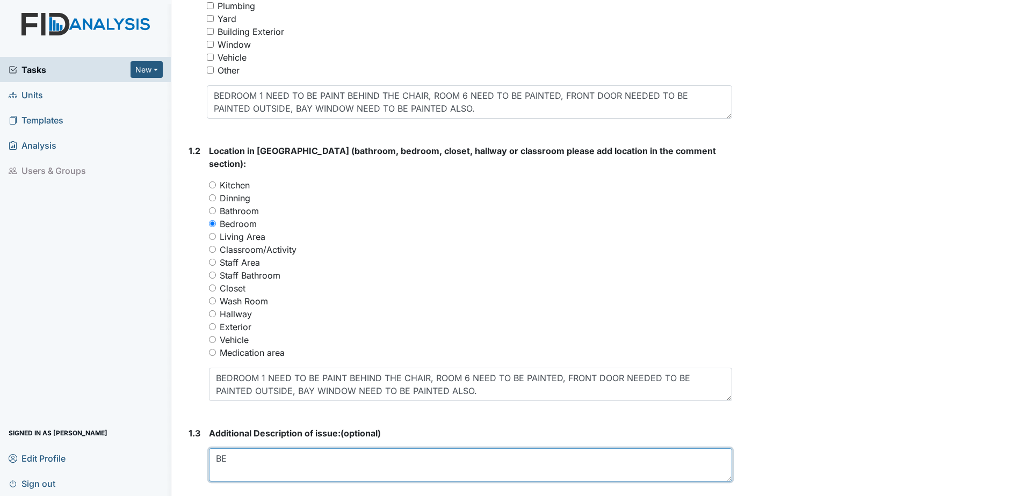
type textarea "B"
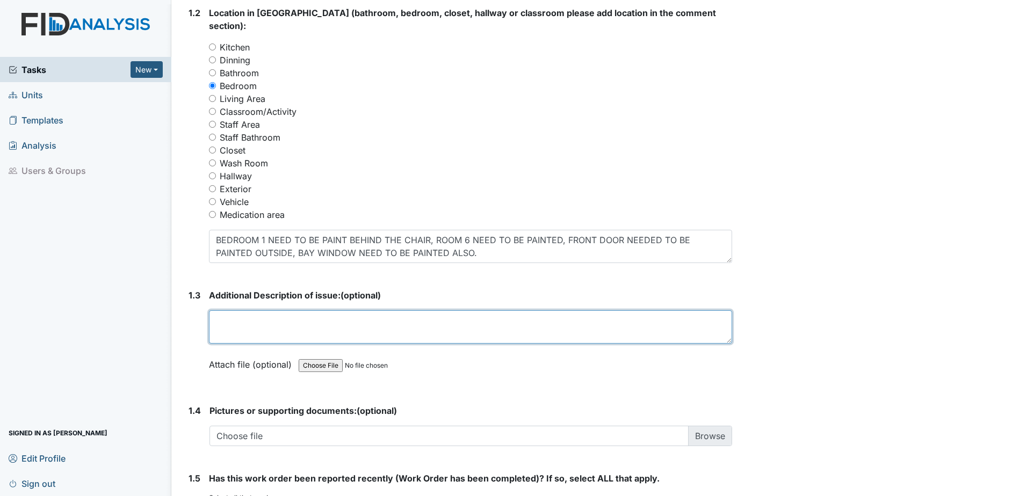
scroll to position [621, 0]
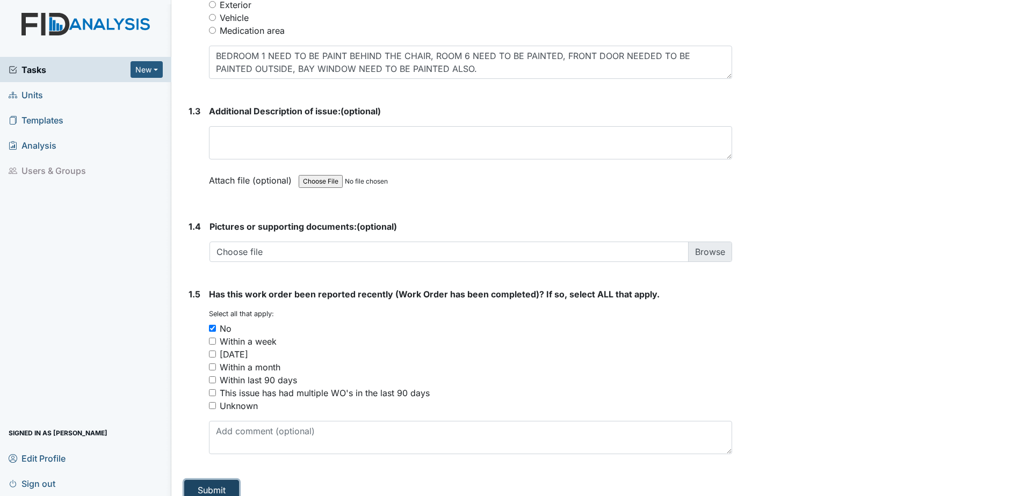
click at [227, 481] on button "Submit" at bounding box center [211, 490] width 55 height 20
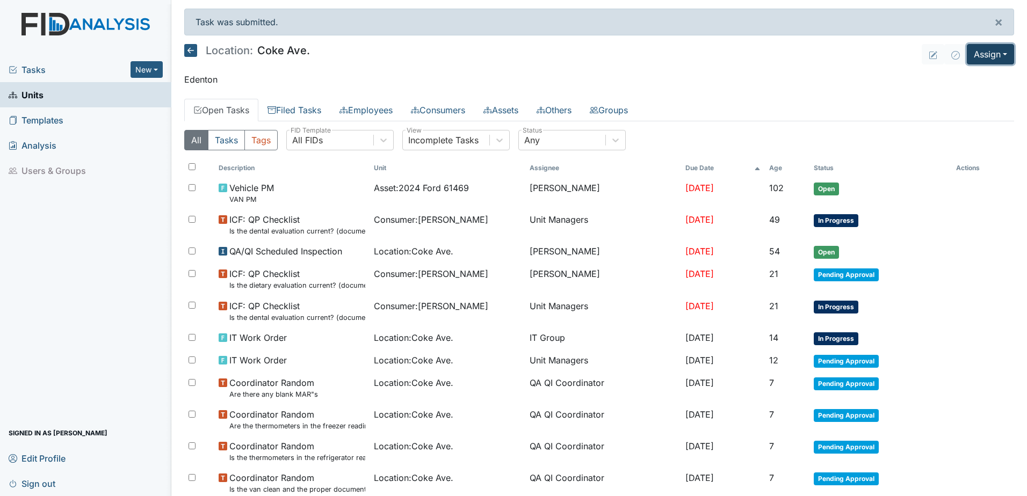
click at [979, 54] on button "Assign" at bounding box center [990, 54] width 47 height 20
click at [958, 91] on link "Assign Inspection" at bounding box center [964, 96] width 97 height 17
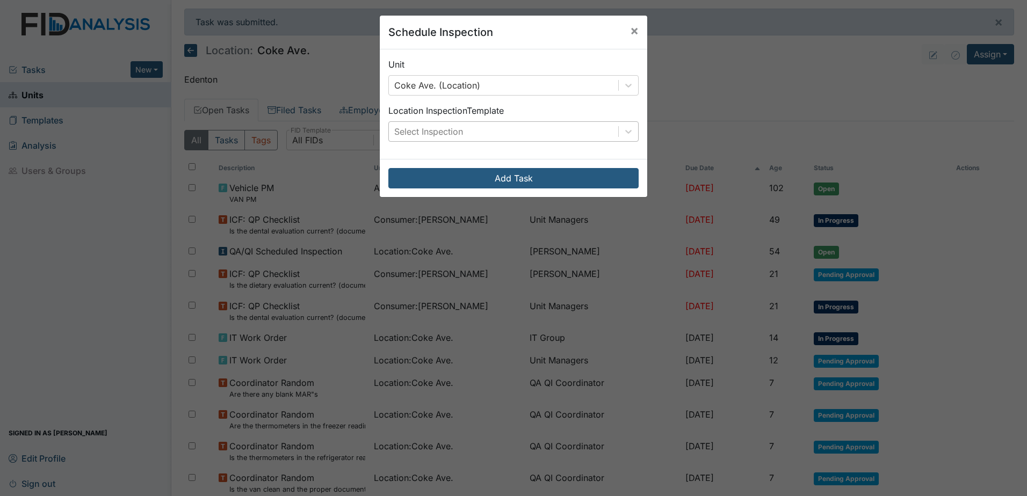
click at [491, 133] on div "Select Inspection" at bounding box center [503, 131] width 229 height 19
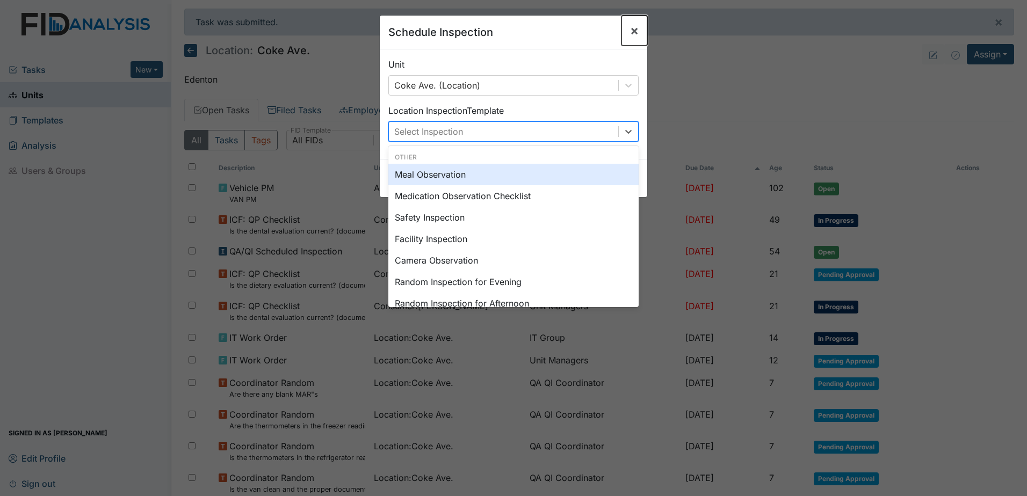
click at [633, 31] on span "×" at bounding box center [634, 31] width 9 height 16
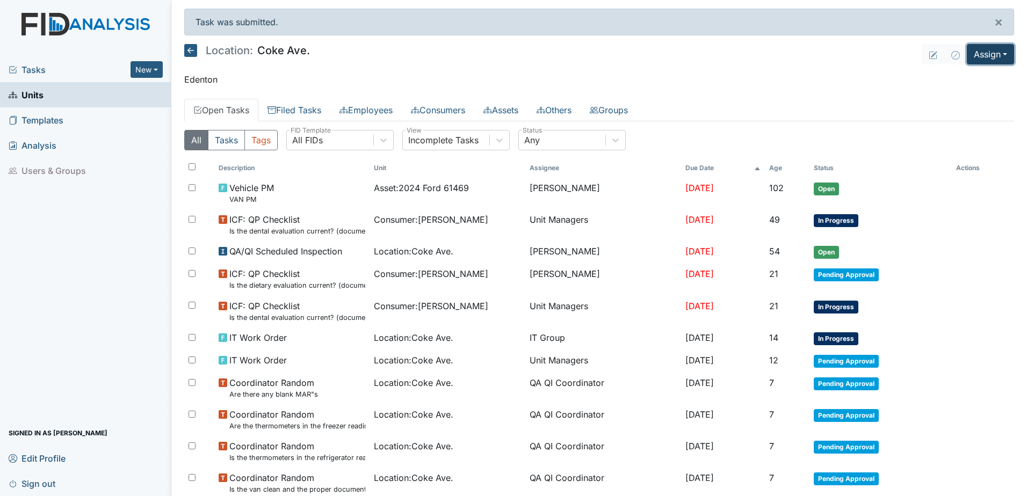
click at [979, 50] on button "Assign" at bounding box center [990, 54] width 47 height 20
click at [964, 80] on link "Assign Form" at bounding box center [964, 78] width 97 height 17
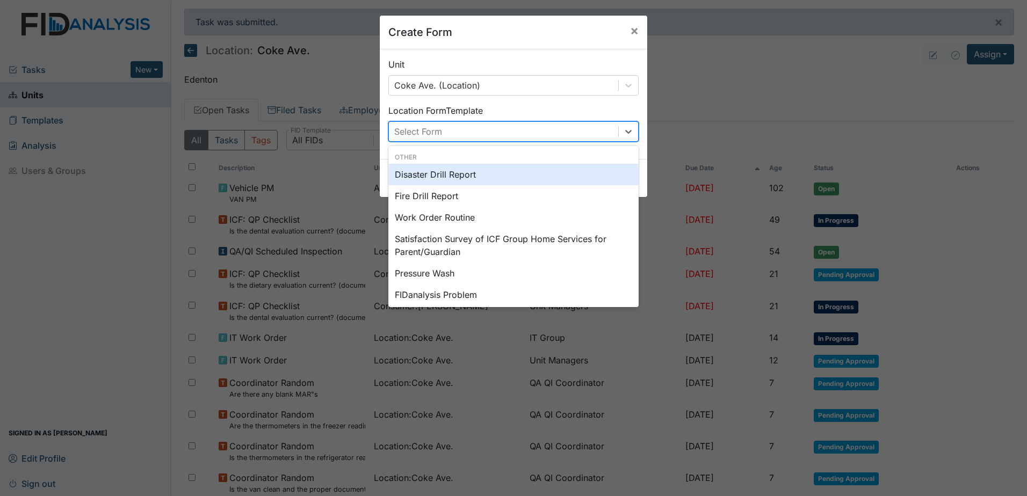
click at [505, 136] on div "Select Form" at bounding box center [503, 131] width 229 height 19
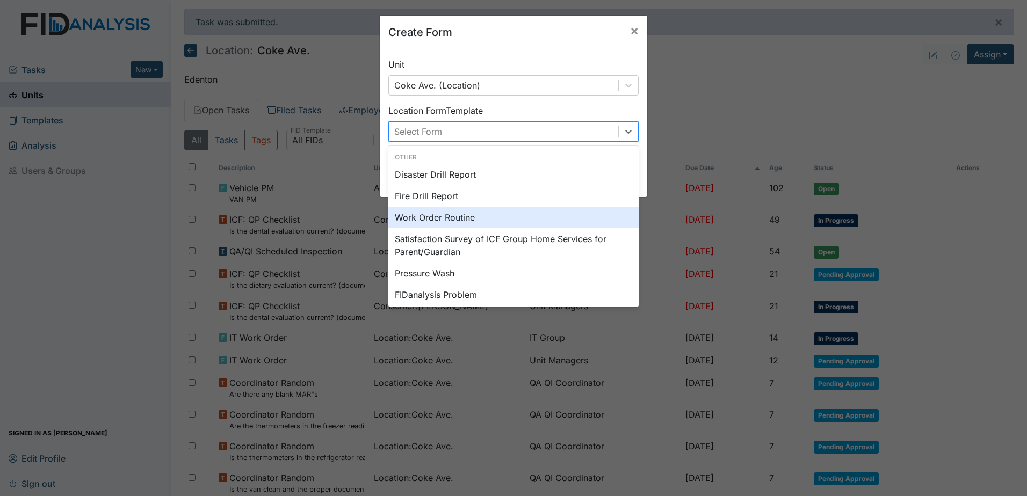
click at [503, 225] on div "Work Order Routine" at bounding box center [513, 217] width 250 height 21
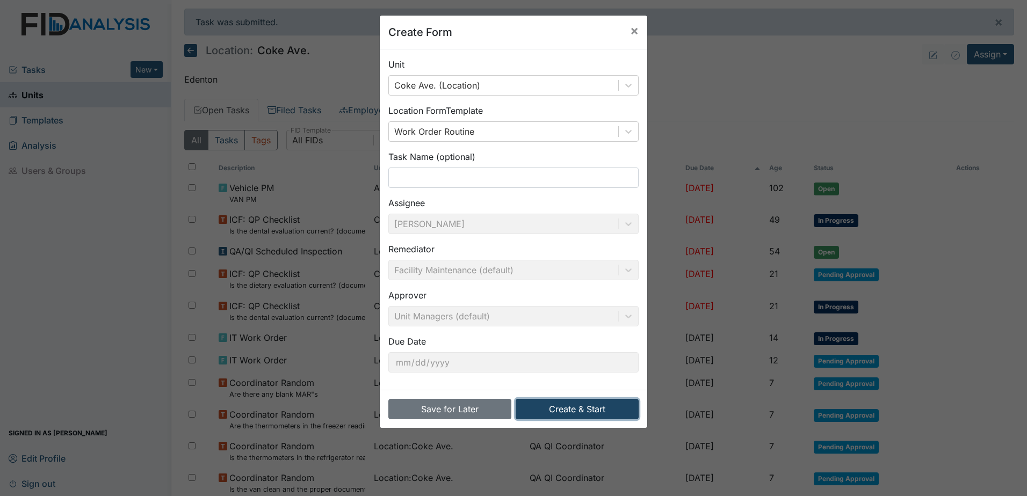
click at [534, 408] on button "Create & Start" at bounding box center [576, 409] width 123 height 20
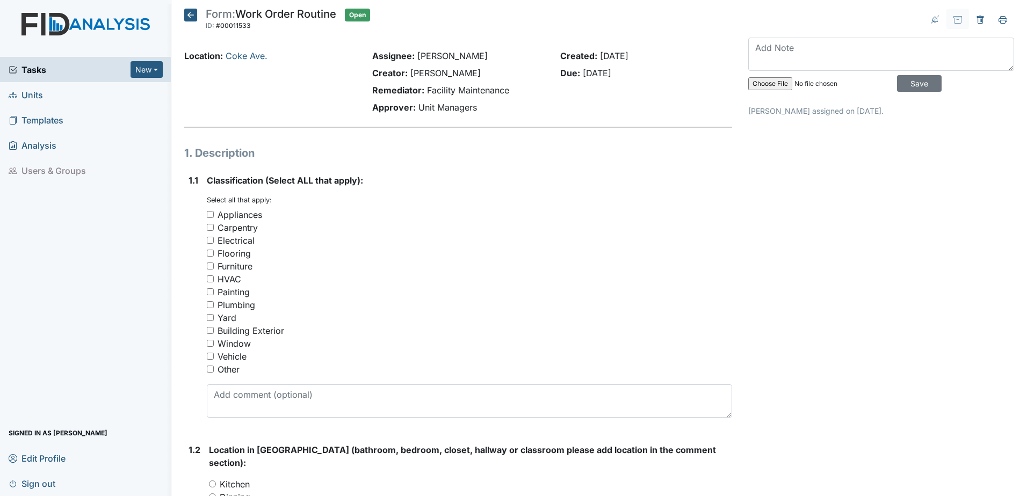
click at [211, 280] on input "HVAC" at bounding box center [210, 278] width 7 height 7
checkbox input "true"
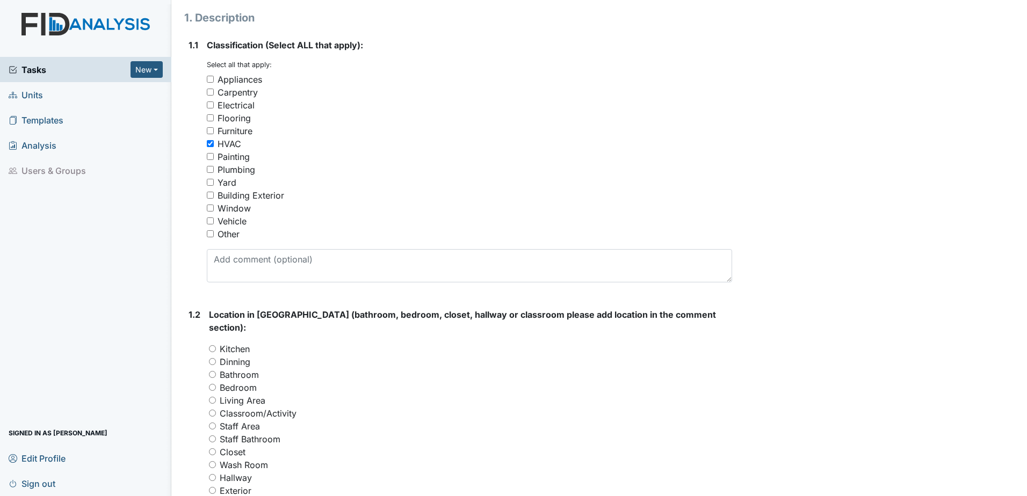
scroll to position [161, 0]
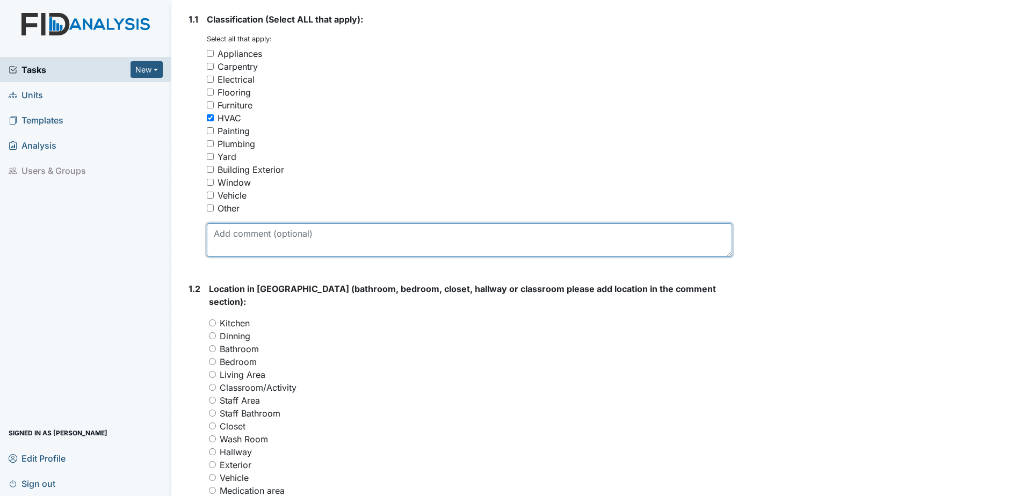
click at [305, 234] on textarea at bounding box center [469, 239] width 525 height 33
type textarea "s"
drag, startPoint x: 208, startPoint y: 231, endPoint x: 456, endPoint y: 253, distance: 249.1
click at [456, 253] on textarea "Significant black mold in HVAC closet in the laundry room" at bounding box center [469, 239] width 525 height 33
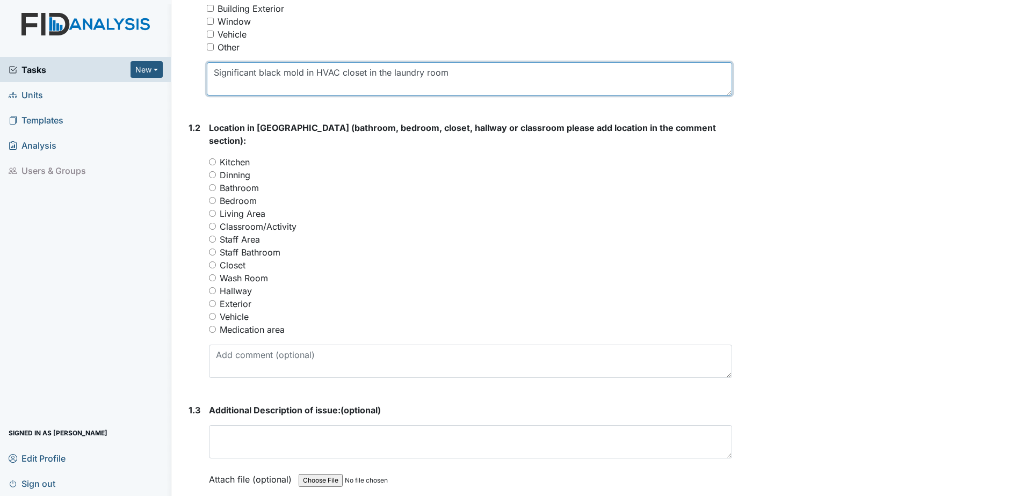
scroll to position [376, 0]
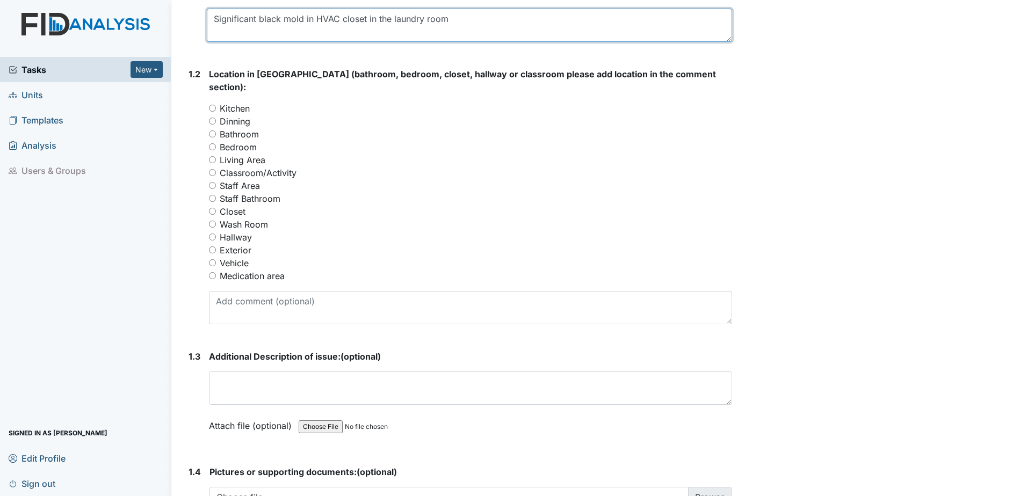
type textarea "Significant black mold in HVAC closet in the laundry room"
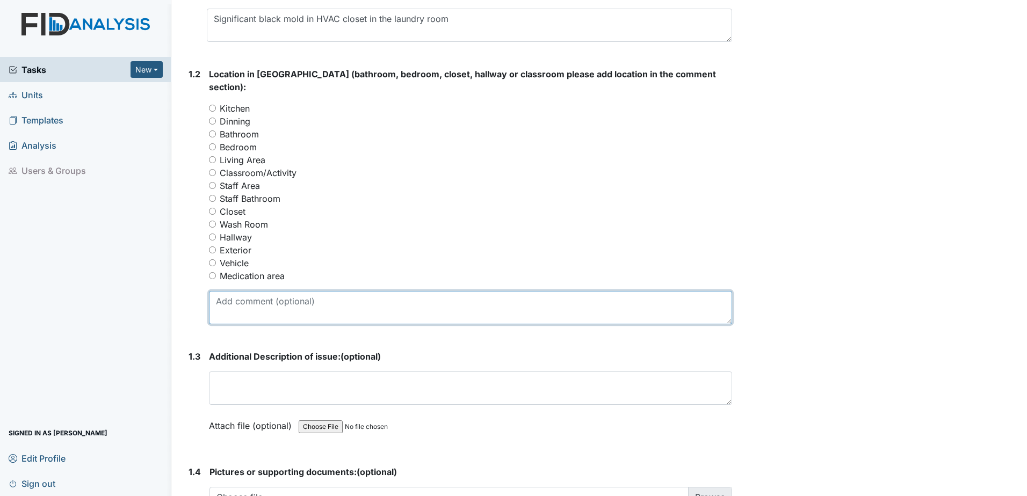
paste textarea "Significant black mold in HVAC closet in the laundry room"
type textarea "Significant black mold in HVAC closet in the laundry room"
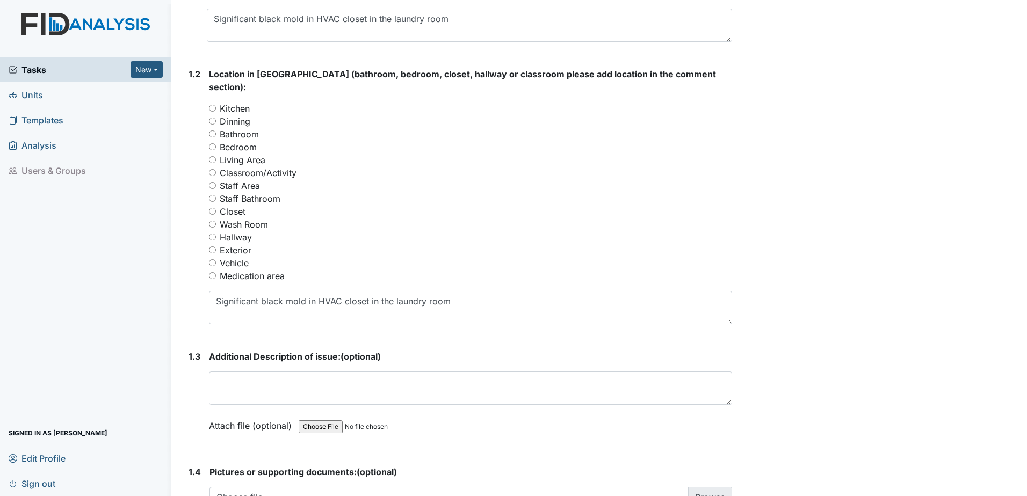
click at [403, 218] on div "Wash Room" at bounding box center [470, 224] width 523 height 13
click at [449, 291] on textarea "Significant black mold in HVAC closet in the laundry room" at bounding box center [470, 307] width 523 height 33
type textarea "Significant black mold in HVAC closet in the laundry room."
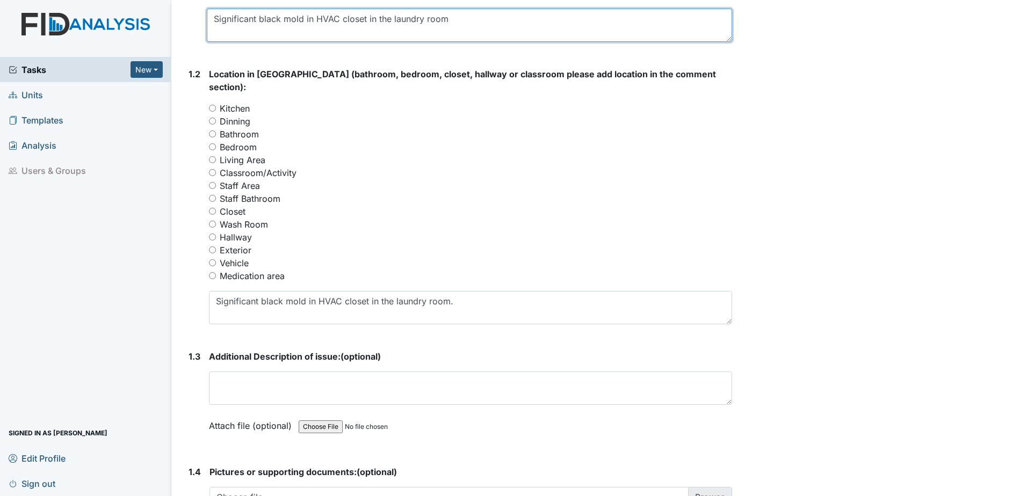
click at [448, 18] on textarea "Significant black mold in HVAC closet in the laundry room" at bounding box center [469, 25] width 525 height 33
type textarea "Significant black mold in HVAC closet in the laundry room."
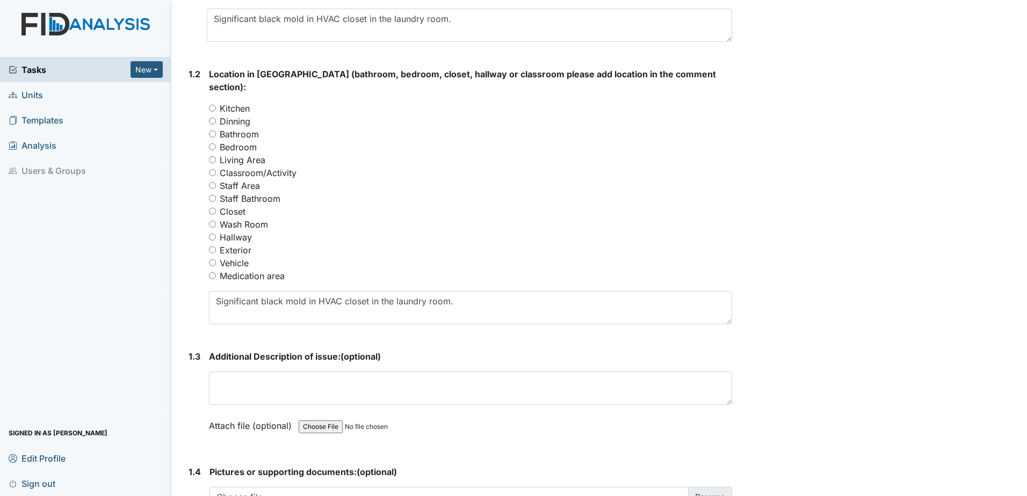
click at [213, 221] on input "Wash Room" at bounding box center [212, 224] width 7 height 7
radio input "true"
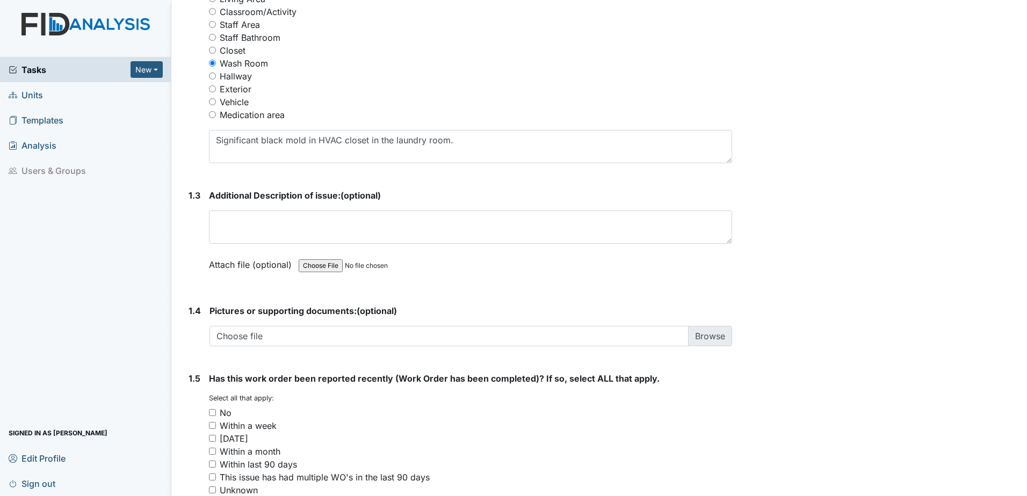
scroll to position [591, 0]
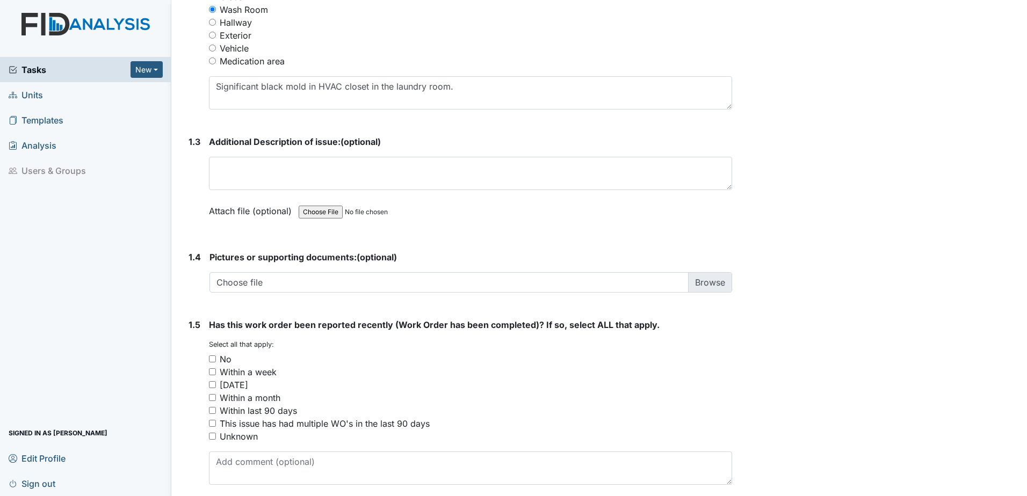
drag, startPoint x: 213, startPoint y: 344, endPoint x: 246, endPoint y: 339, distance: 34.2
click at [213, 355] on input "No" at bounding box center [212, 358] width 7 height 7
checkbox input "true"
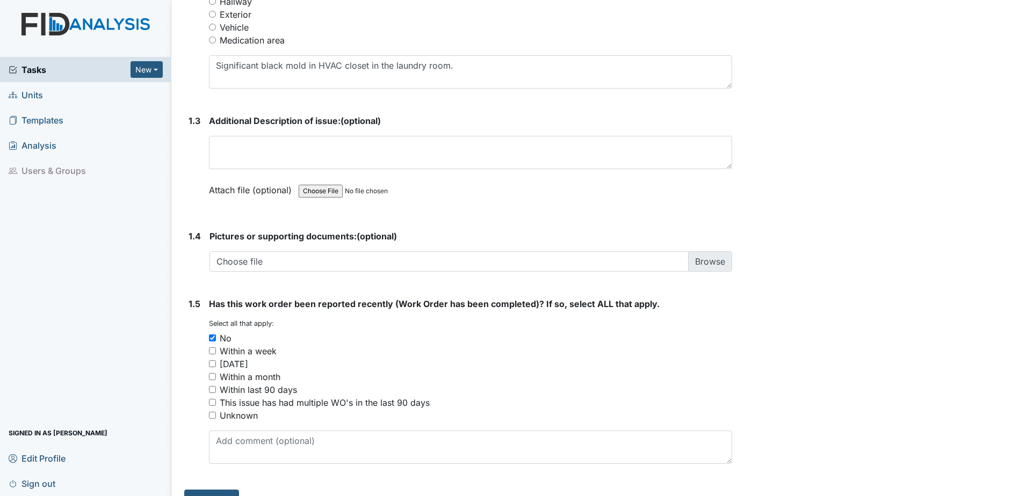
scroll to position [621, 0]
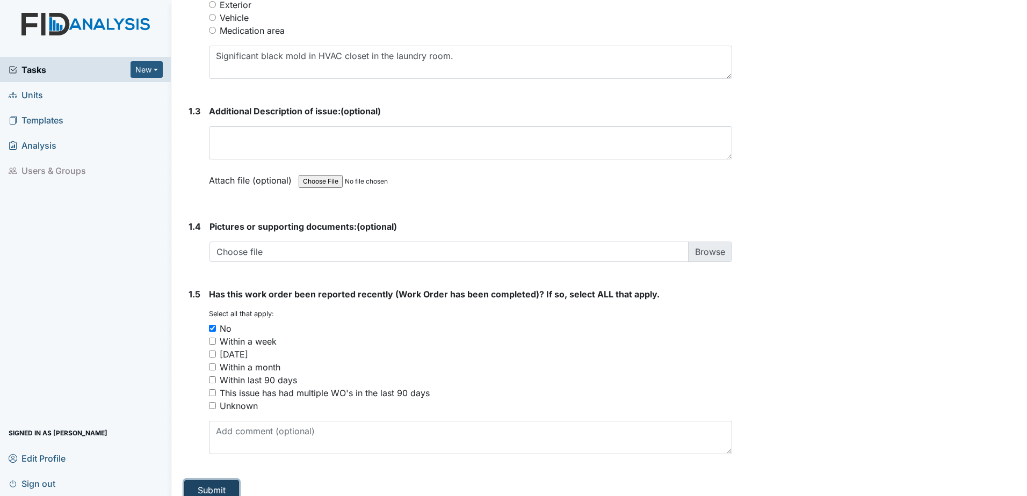
click at [219, 482] on button "Submit" at bounding box center [211, 490] width 55 height 20
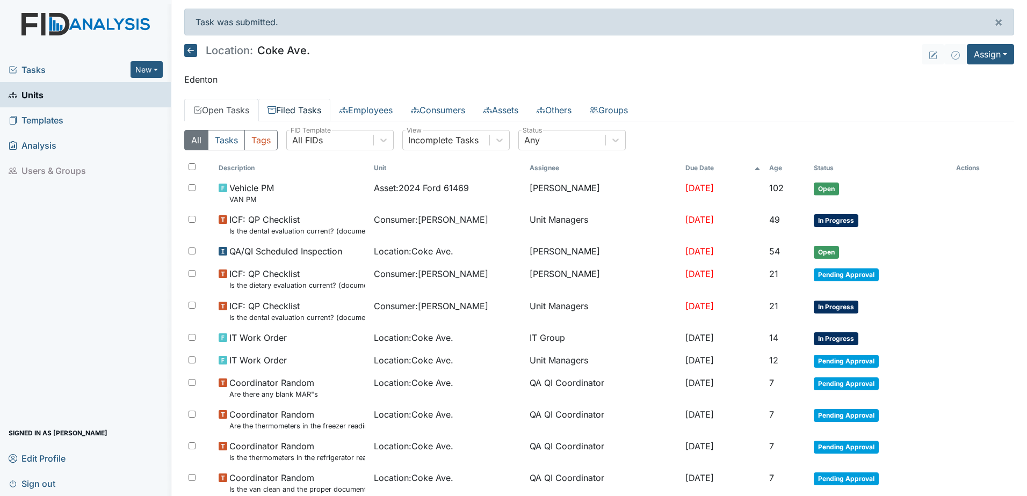
click at [306, 112] on link "Filed Tasks" at bounding box center [294, 110] width 72 height 23
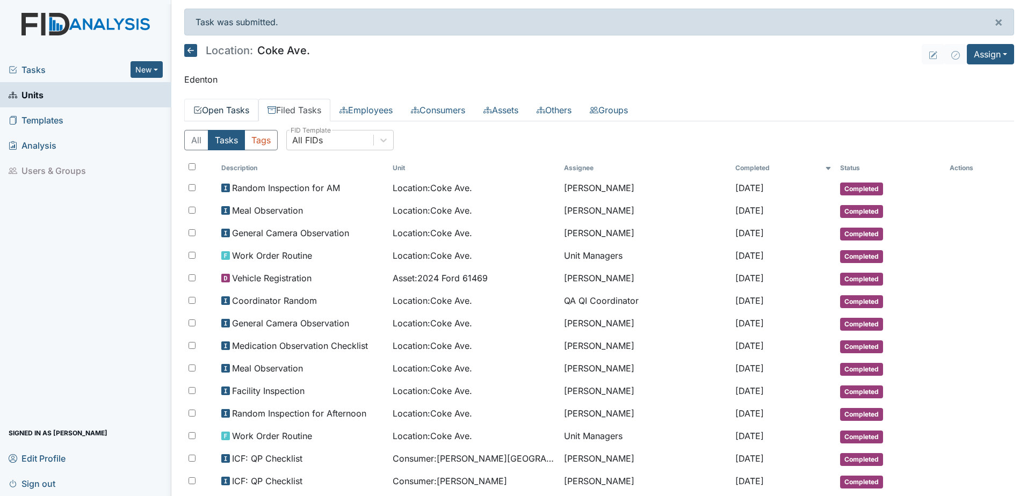
click at [245, 114] on link "Open Tasks" at bounding box center [221, 110] width 74 height 23
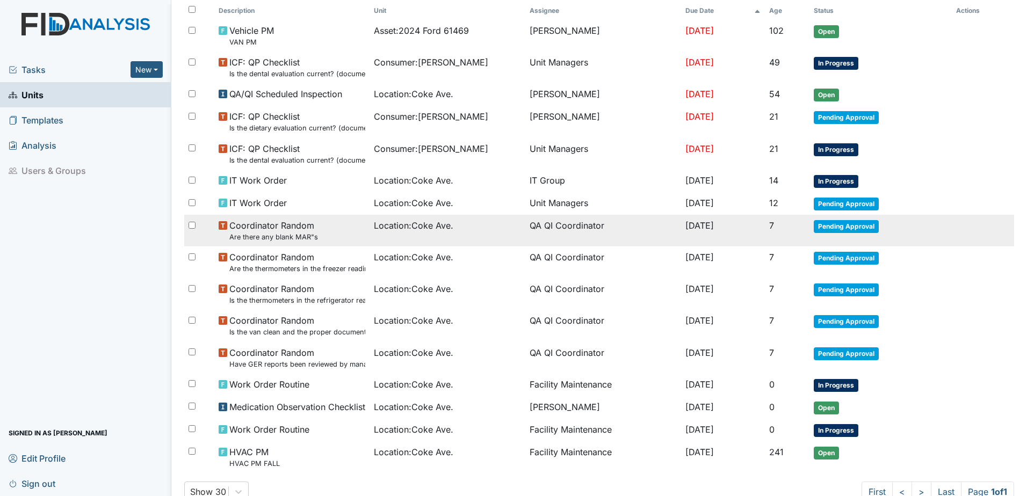
scroll to position [161, 0]
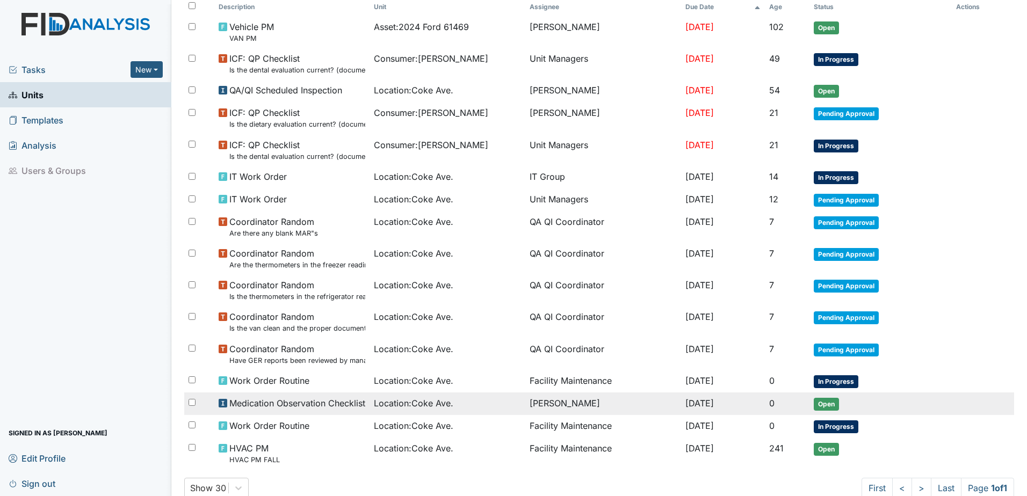
click at [477, 409] on div "Location : Coke Ave." at bounding box center [447, 403] width 147 height 13
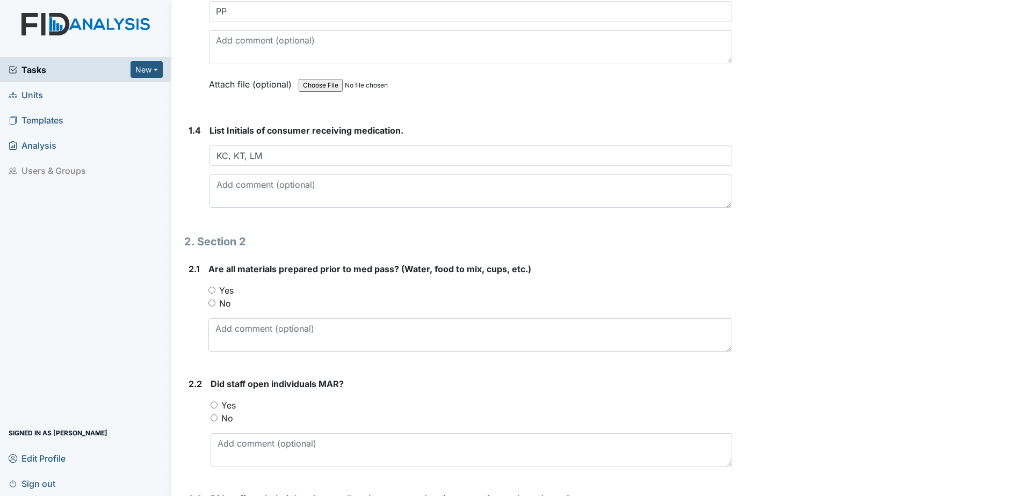
scroll to position [644, 0]
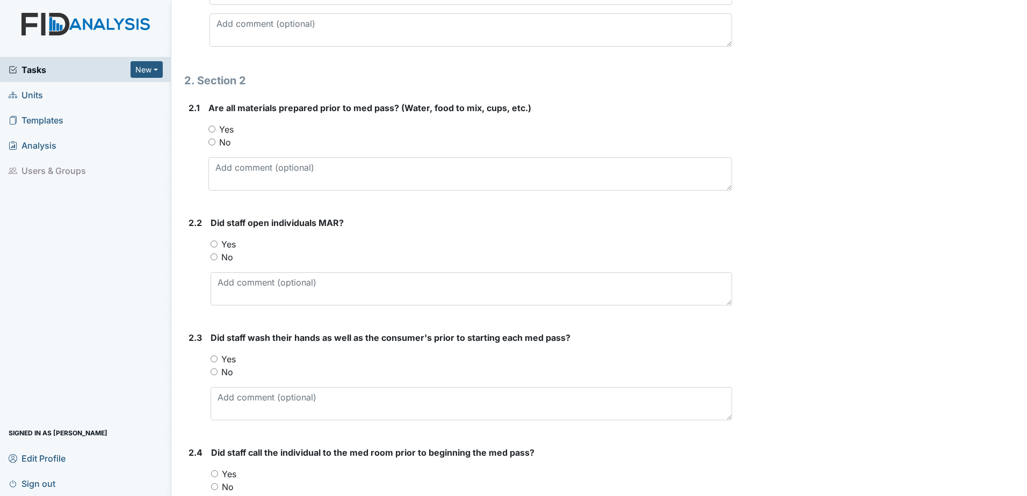
click at [212, 130] on input "Yes" at bounding box center [211, 129] width 7 height 7
radio input "true"
click at [216, 242] on input "Yes" at bounding box center [213, 244] width 7 height 7
radio input "true"
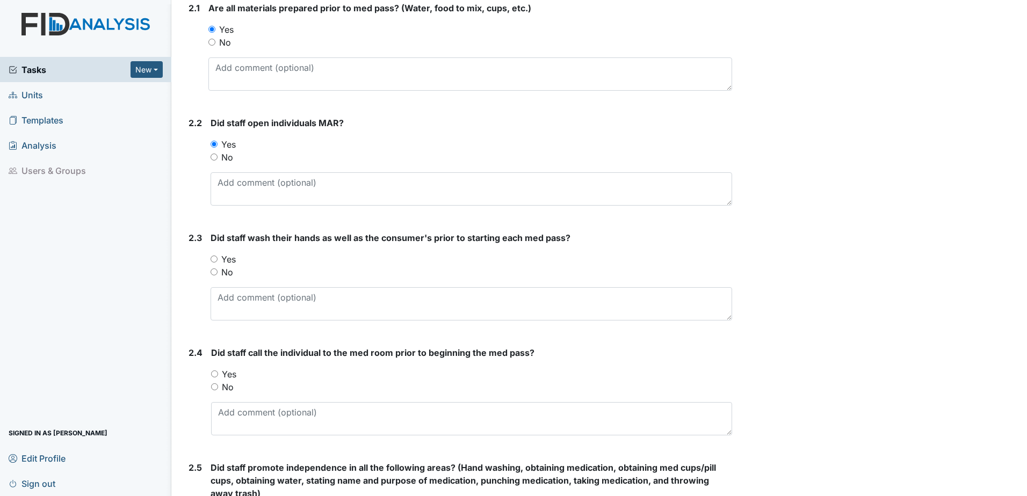
scroll to position [752, 0]
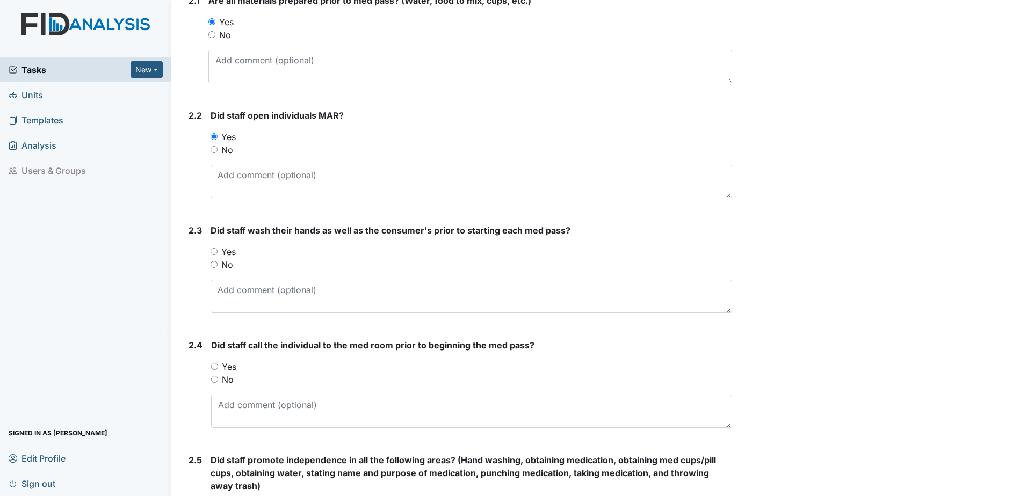
click at [214, 249] on input "Yes" at bounding box center [213, 251] width 7 height 7
radio input "true"
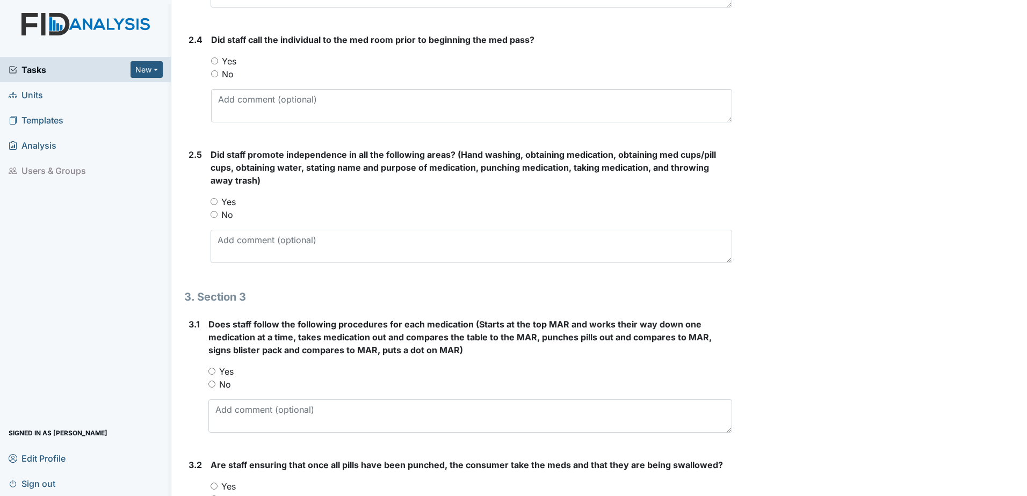
scroll to position [1074, 0]
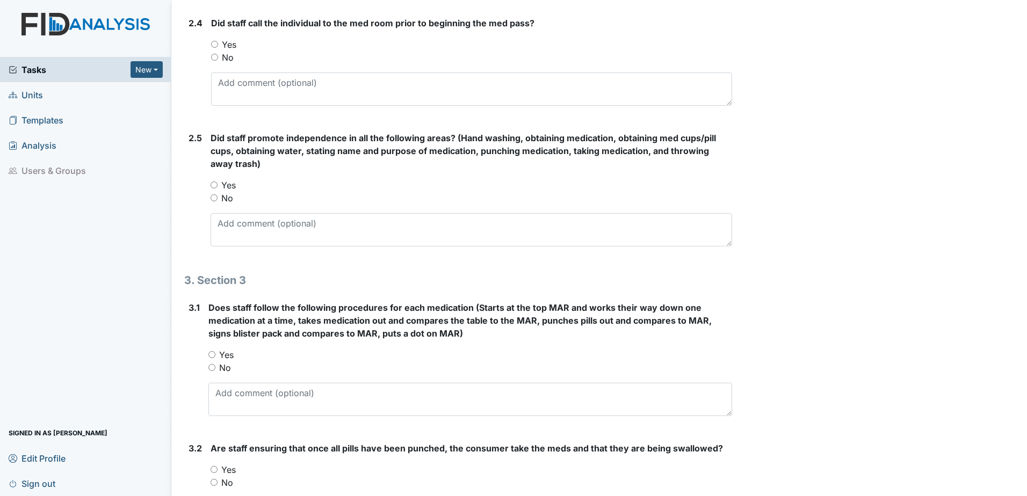
click at [218, 47] on div "Yes" at bounding box center [471, 44] width 521 height 13
click at [216, 45] on input "Yes" at bounding box center [214, 44] width 7 height 7
radio input "true"
click at [215, 187] on input "Yes" at bounding box center [213, 184] width 7 height 7
radio input "true"
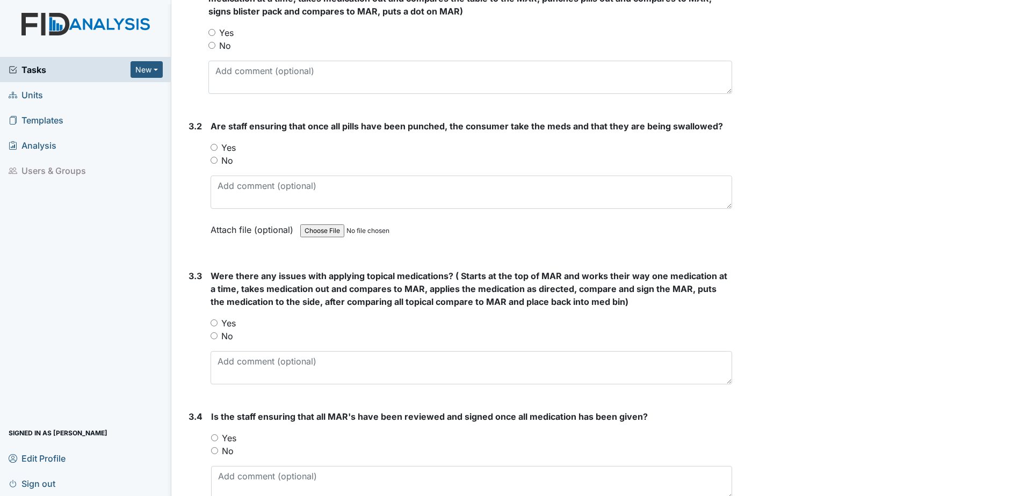
scroll to position [1342, 0]
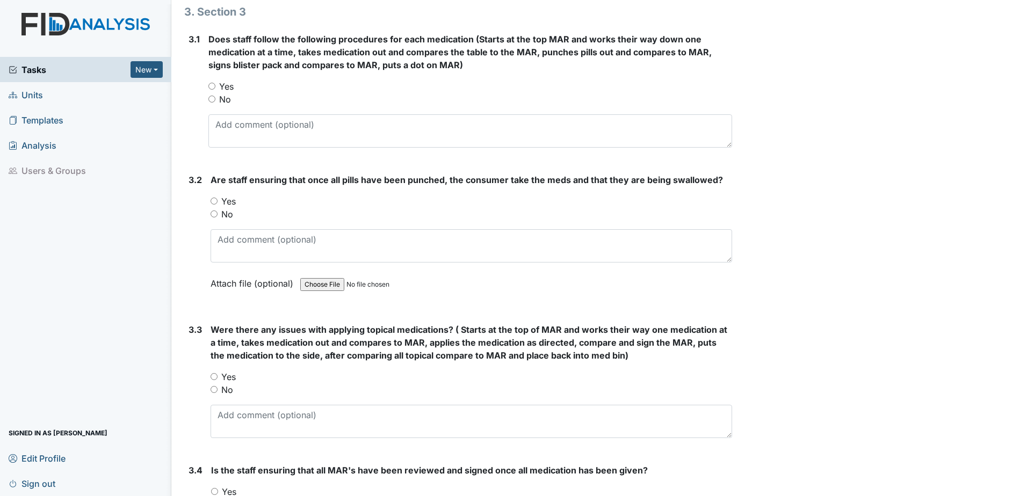
click at [212, 85] on input "Yes" at bounding box center [211, 86] width 7 height 7
radio input "true"
click at [218, 207] on div "Yes" at bounding box center [470, 201] width 521 height 13
click at [212, 199] on input "Yes" at bounding box center [213, 201] width 7 height 7
radio input "true"
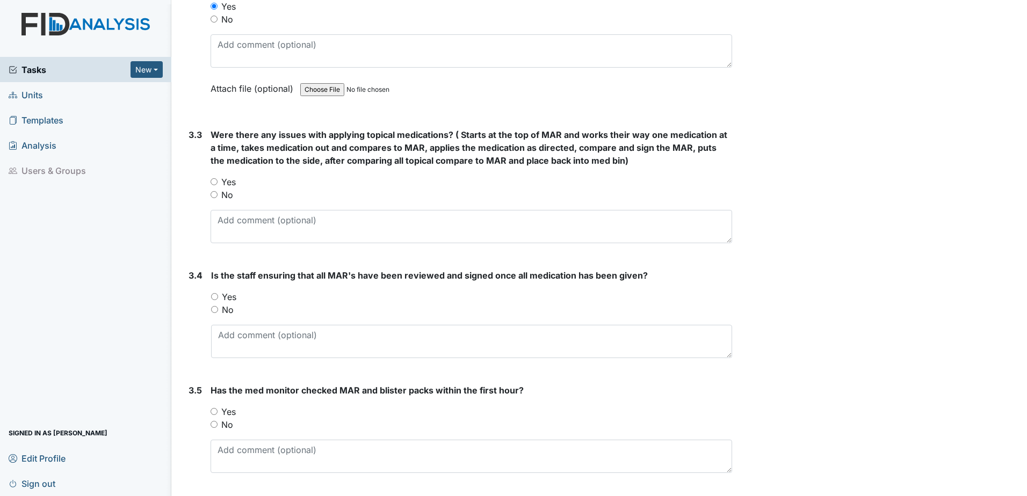
scroll to position [1569, 0]
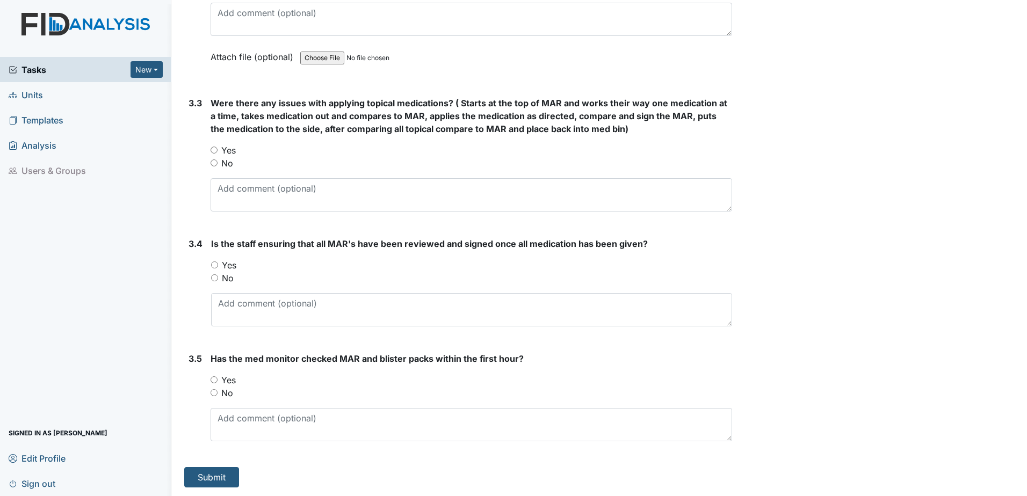
click at [214, 263] on input "Yes" at bounding box center [214, 265] width 7 height 7
radio input "true"
click at [213, 147] on input "Yes" at bounding box center [213, 150] width 7 height 7
radio input "true"
click at [214, 376] on input "Yes" at bounding box center [213, 379] width 7 height 7
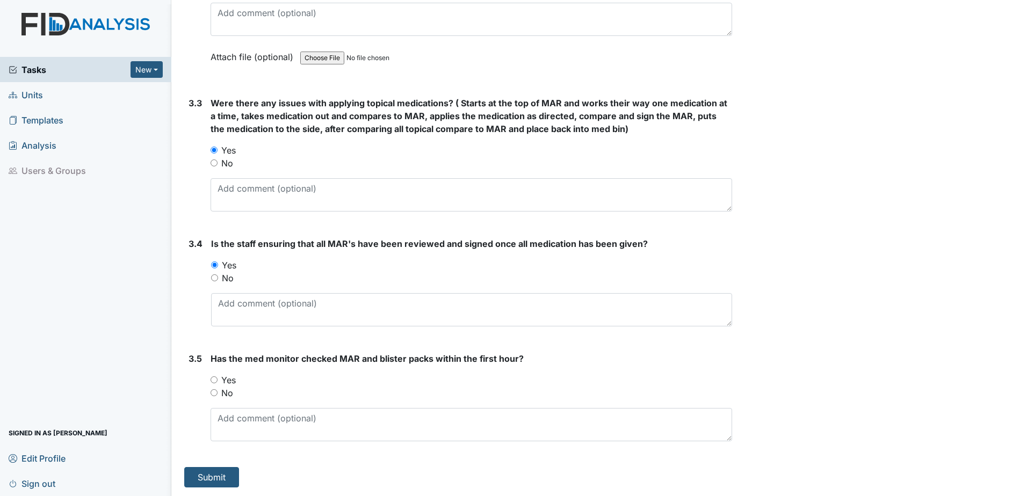
radio input "true"
click at [222, 470] on button "Submit" at bounding box center [211, 477] width 55 height 20
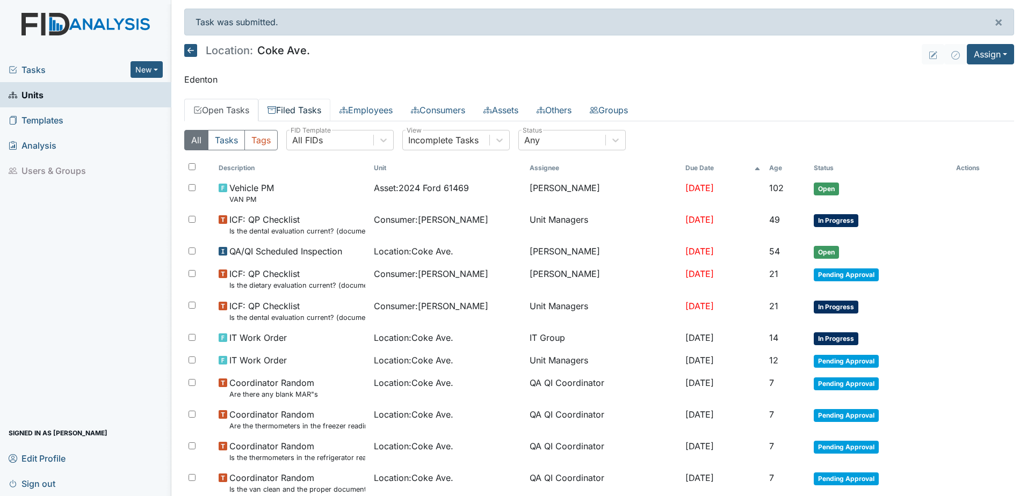
click at [313, 108] on link "Filed Tasks" at bounding box center [294, 110] width 72 height 23
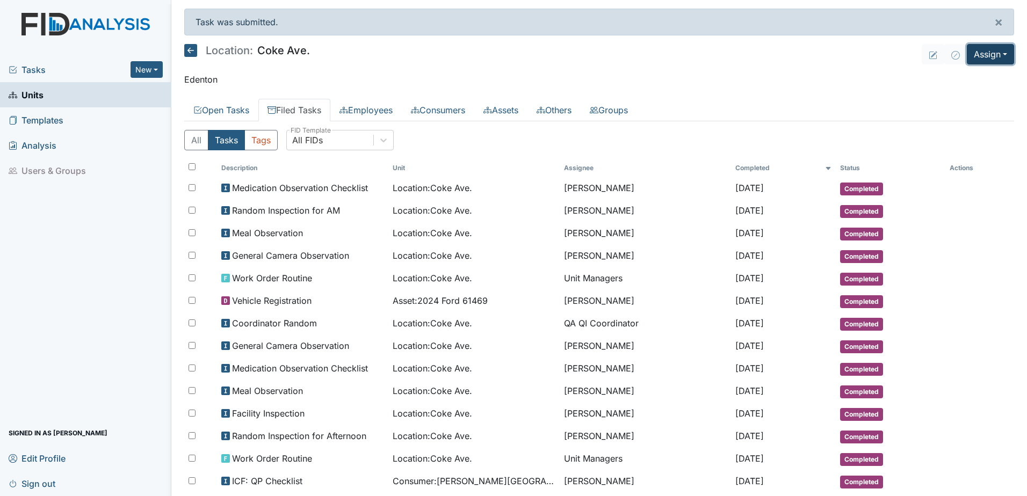
click at [976, 52] on button "Assign" at bounding box center [990, 54] width 47 height 20
click at [957, 78] on link "Assign Form" at bounding box center [964, 78] width 97 height 17
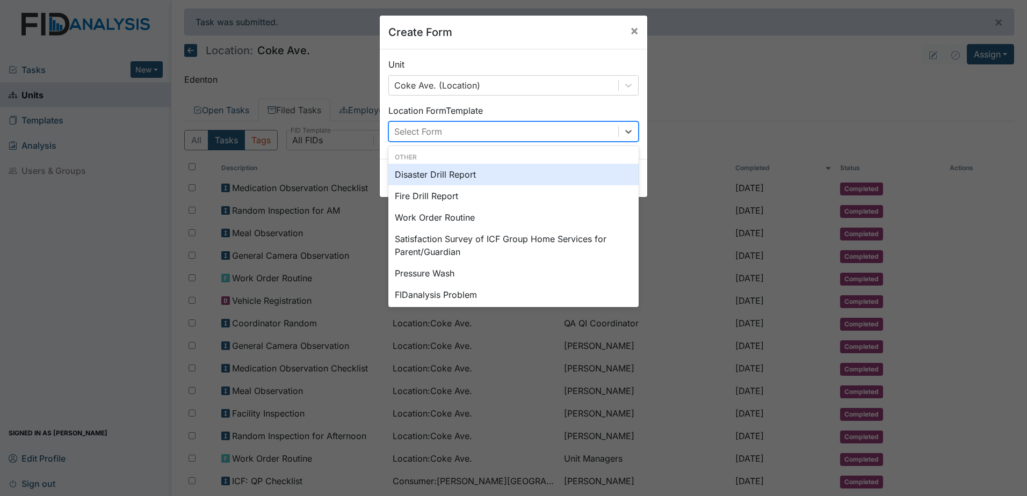
click at [445, 133] on div "Select Form" at bounding box center [503, 131] width 229 height 19
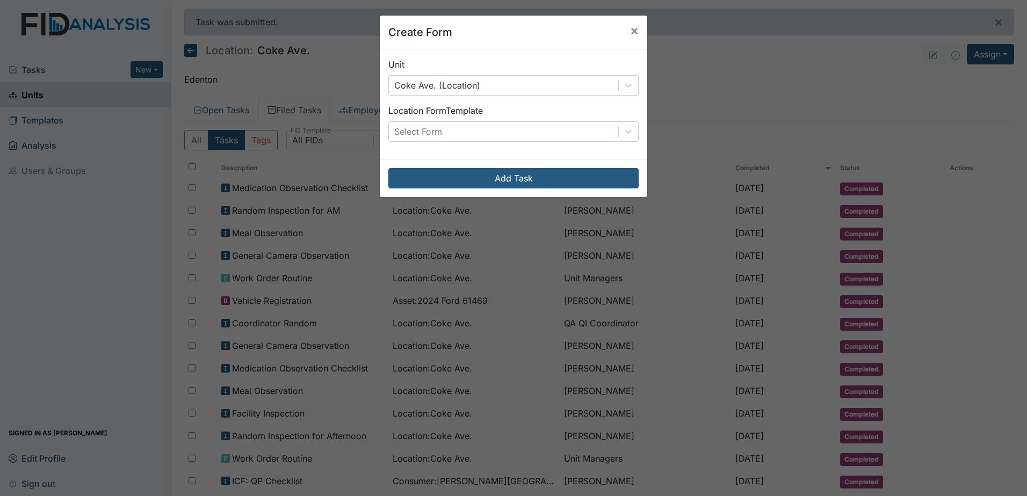
click at [724, 76] on div "Create Form × Unit Coke Ave. (Location) Location Form Template Select Form Add …" at bounding box center [513, 248] width 1027 height 496
click at [634, 27] on span "×" at bounding box center [634, 31] width 9 height 16
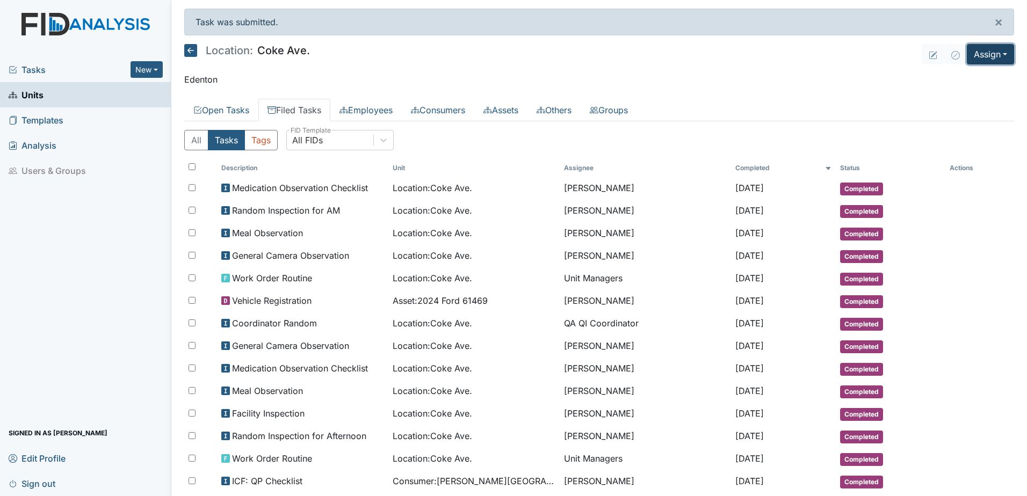
click at [994, 53] on button "Assign" at bounding box center [990, 54] width 47 height 20
click at [953, 84] on link "Assign Form" at bounding box center [964, 78] width 97 height 17
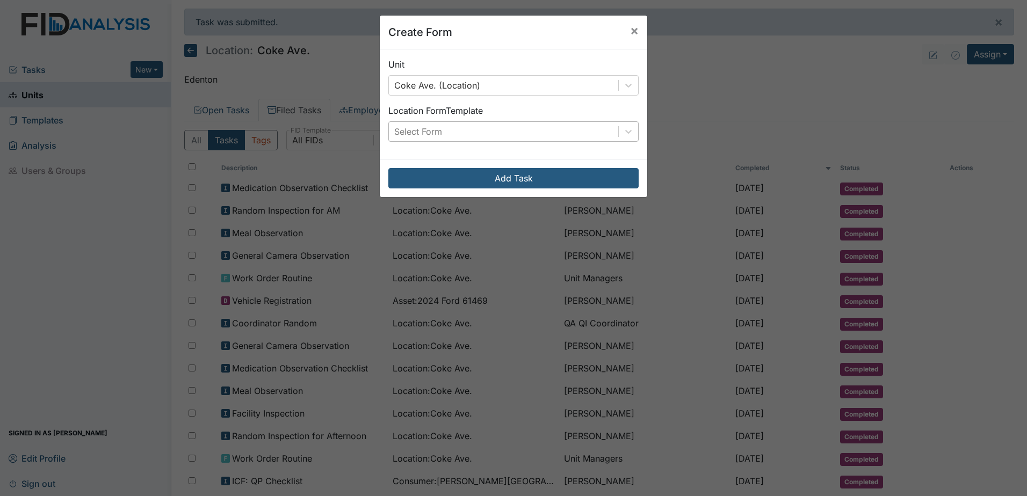
click at [457, 131] on div "Select Form" at bounding box center [503, 131] width 229 height 19
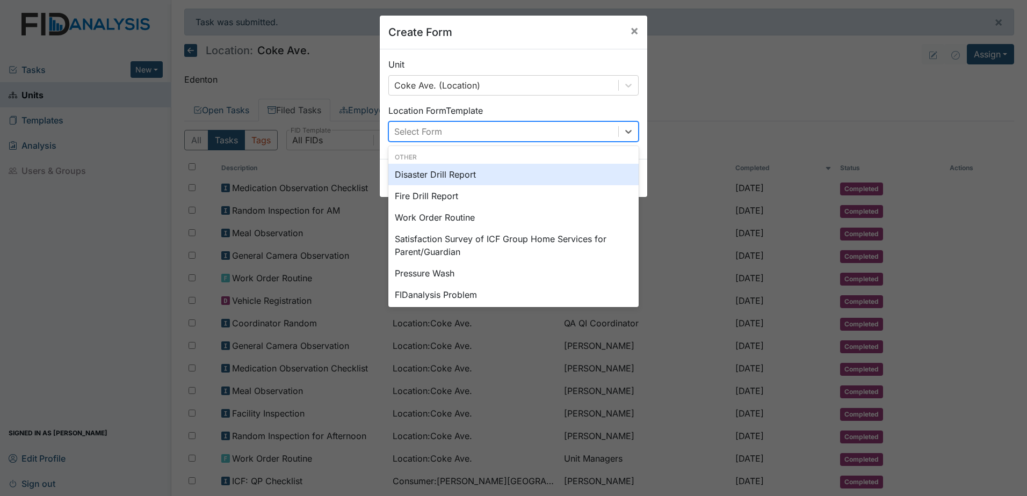
click at [507, 179] on div "Disaster Drill Report" at bounding box center [513, 174] width 250 height 21
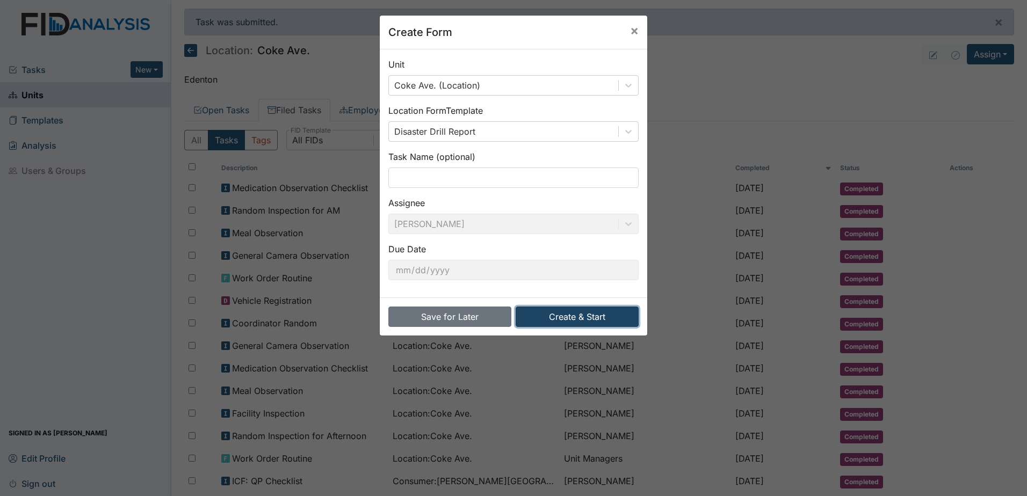
click at [556, 315] on button "Create & Start" at bounding box center [576, 317] width 123 height 20
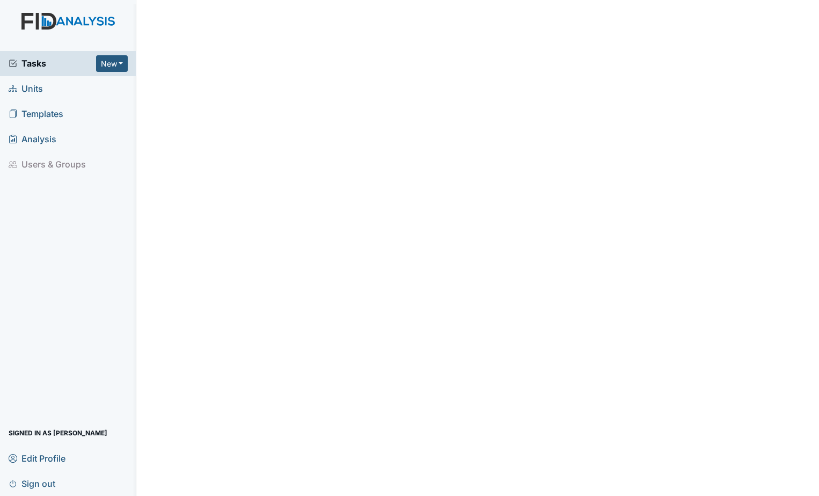
click at [38, 89] on span "Units" at bounding box center [26, 89] width 34 height 17
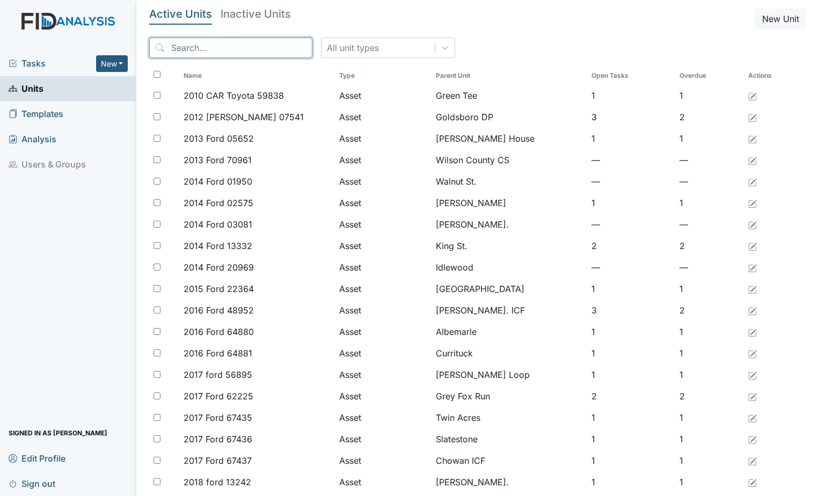
click at [228, 52] on input "search" at bounding box center [230, 48] width 163 height 20
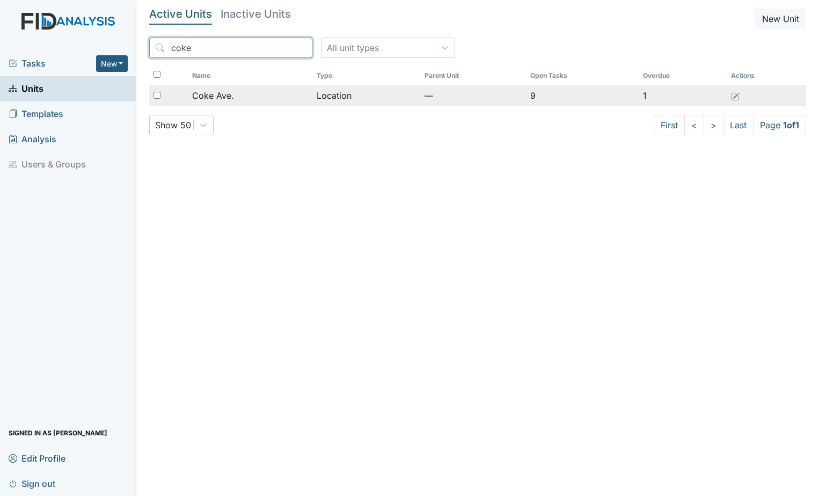
type input "coke"
click at [249, 95] on div "Coke Ave." at bounding box center [250, 95] width 116 height 13
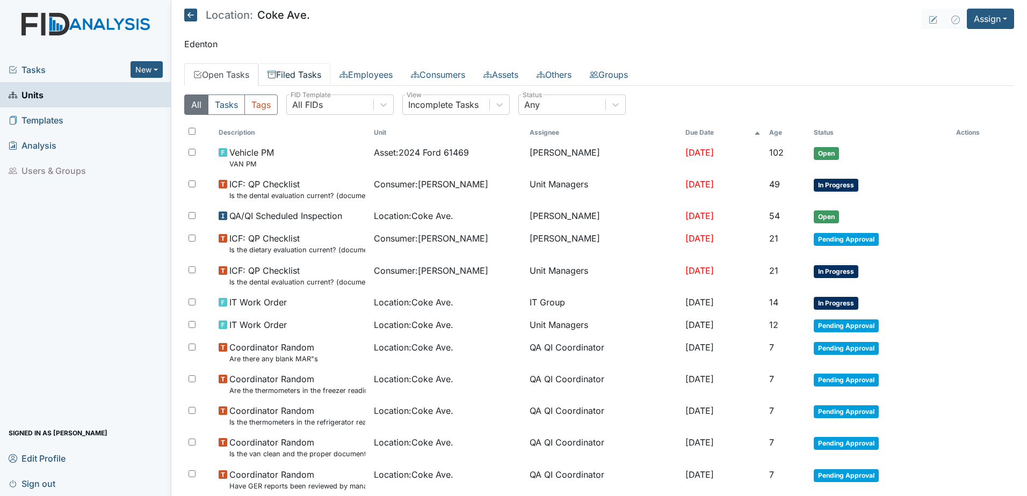
click at [323, 73] on link "Filed Tasks" at bounding box center [294, 74] width 72 height 23
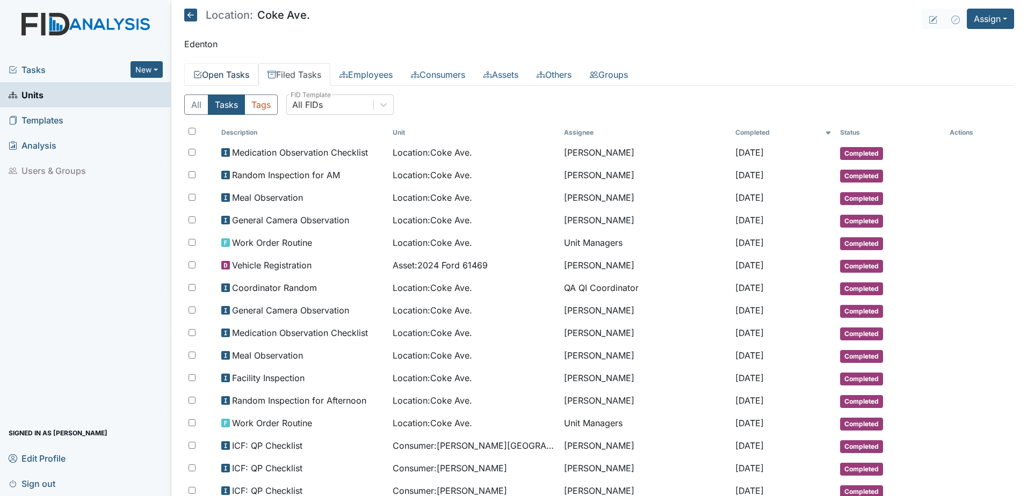
click at [243, 74] on link "Open Tasks" at bounding box center [221, 74] width 74 height 23
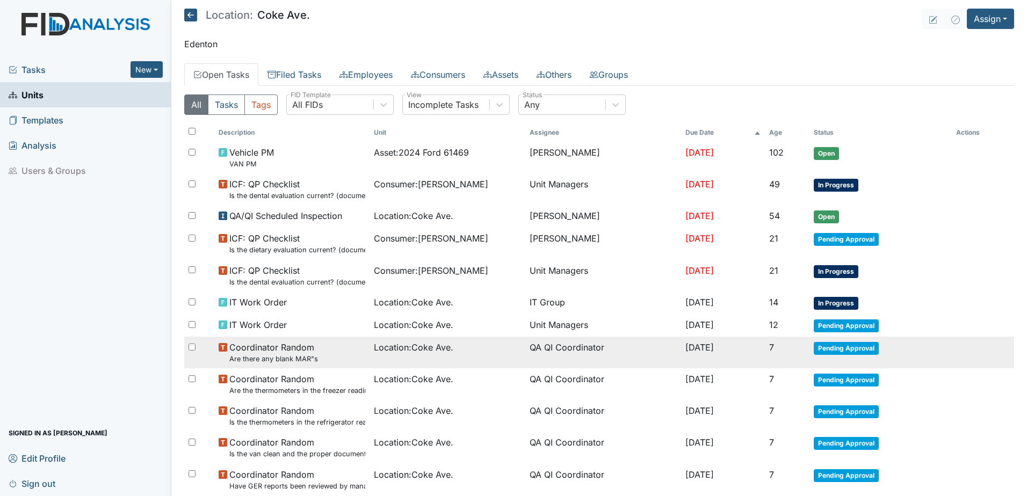
scroll to position [54, 0]
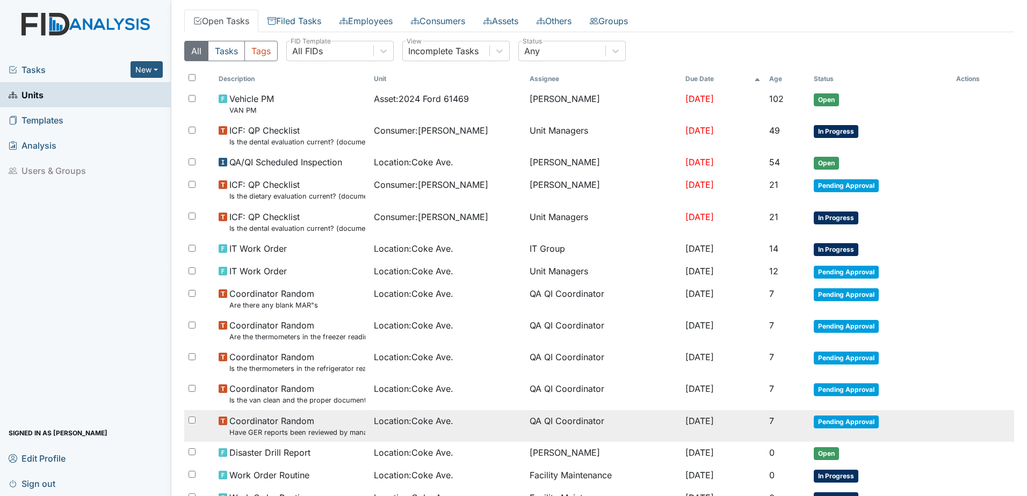
click at [334, 425] on span "Coordinator Random Have GER reports been reviewed by managers within 72 hours o…" at bounding box center [297, 426] width 136 height 23
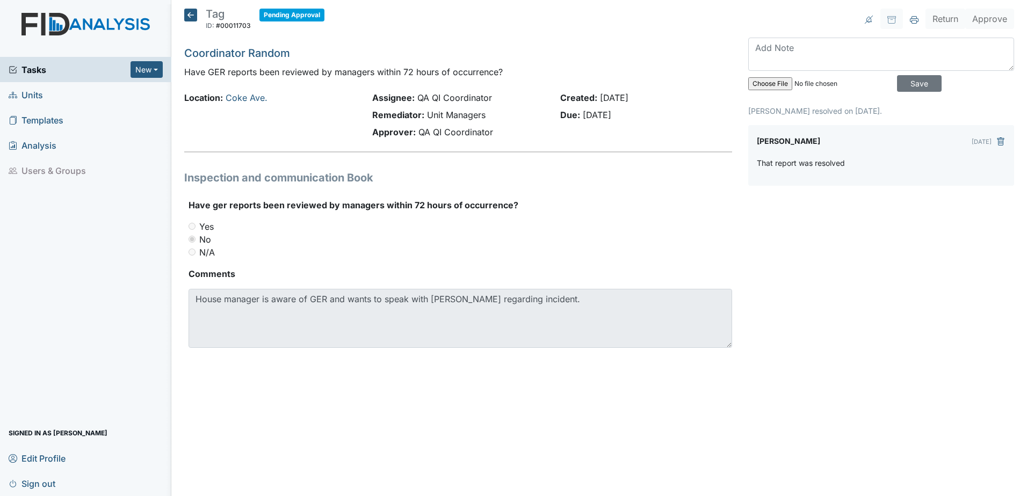
click at [191, 11] on icon at bounding box center [190, 15] width 13 height 13
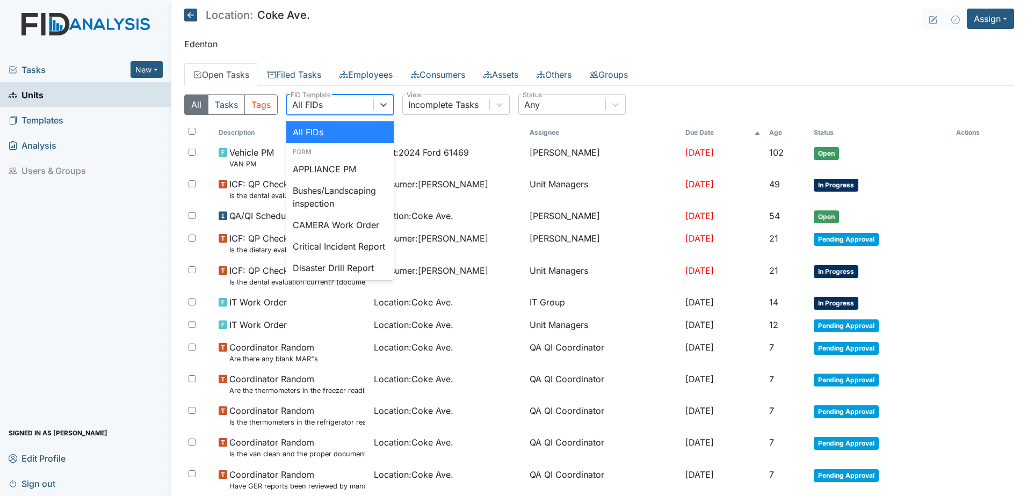
click at [357, 106] on div "All FIDs" at bounding box center [330, 104] width 86 height 19
click at [422, 104] on div "Incomplete Tasks" at bounding box center [443, 104] width 70 height 13
click at [337, 101] on div "All FIDs" at bounding box center [330, 104] width 86 height 19
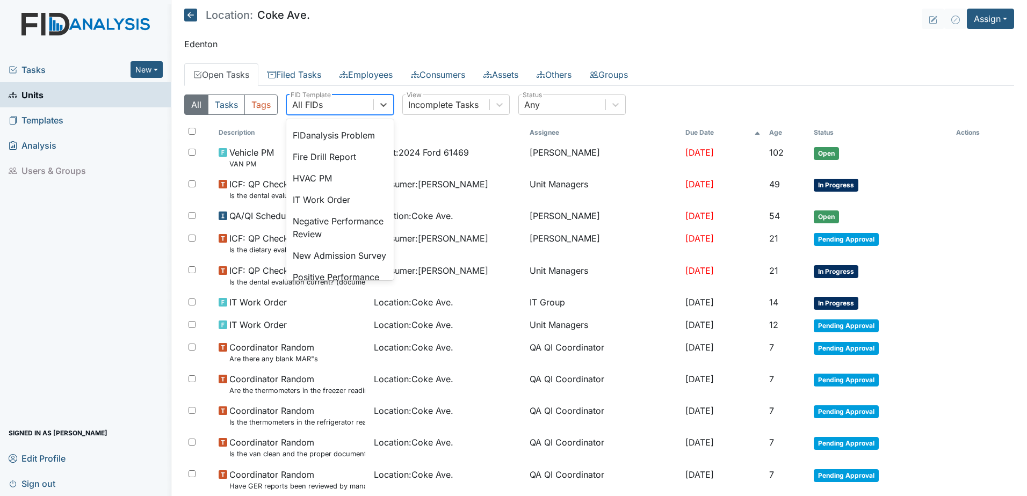
scroll to position [215, 0]
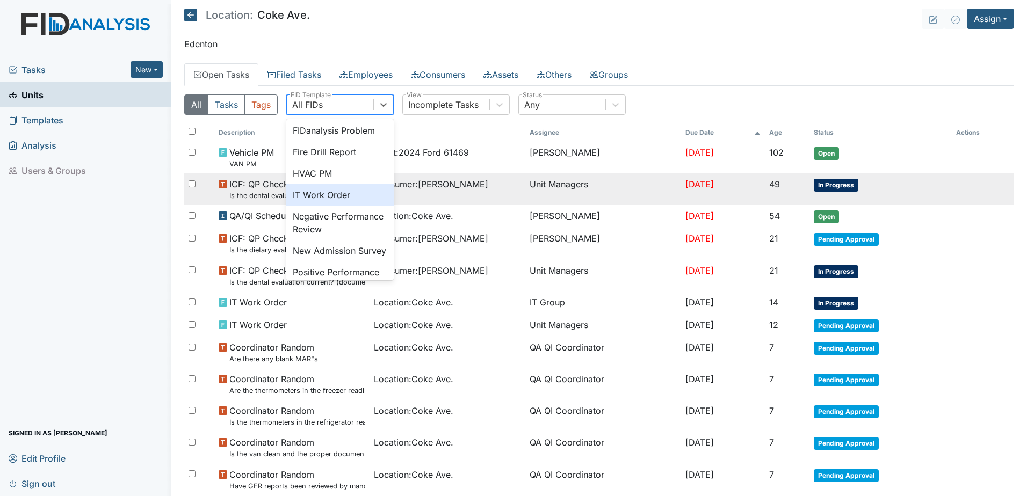
click at [333, 202] on div "IT Work Order" at bounding box center [339, 194] width 107 height 21
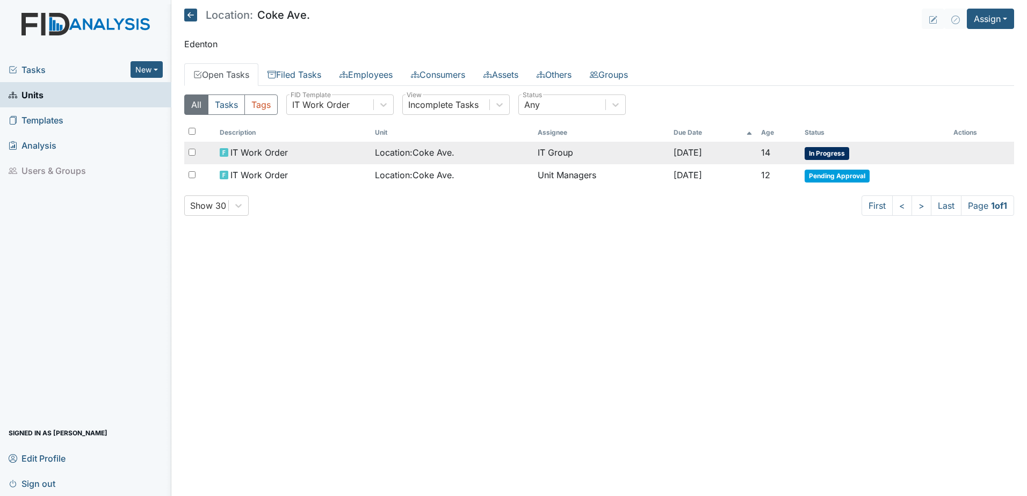
click at [493, 155] on div "Location : [GEOGRAPHIC_DATA]." at bounding box center [452, 152] width 154 height 13
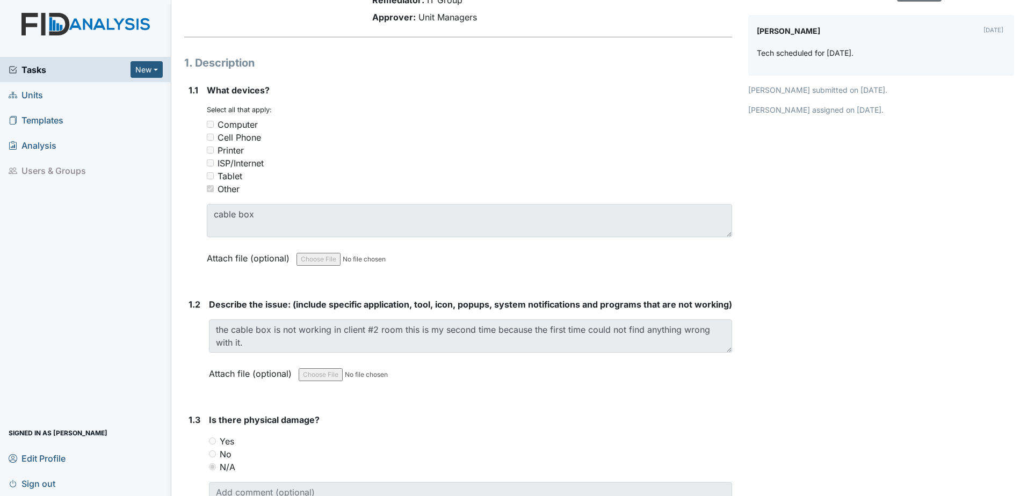
scroll to position [54, 0]
